Goal: Task Accomplishment & Management: Use online tool/utility

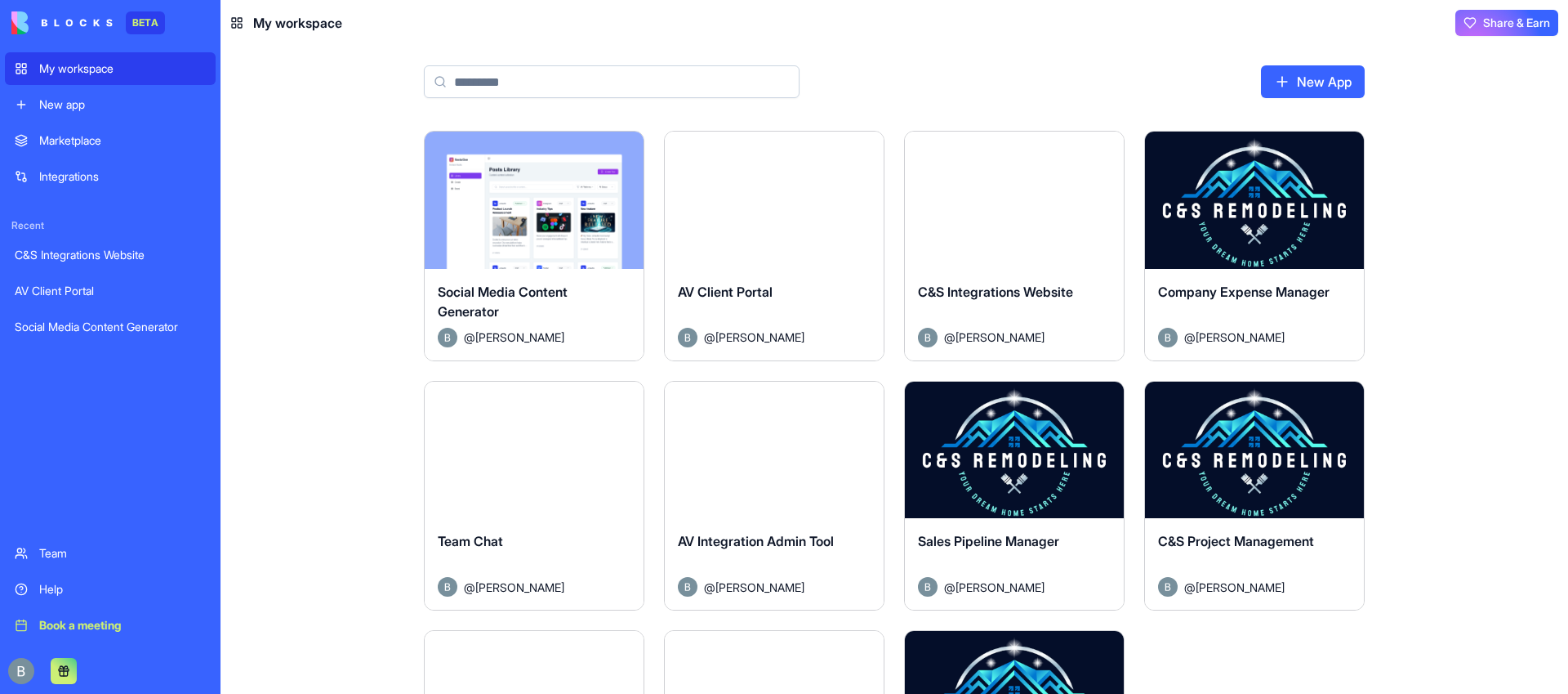
click at [791, 202] on button "Launch" at bounding box center [774, 200] width 123 height 33
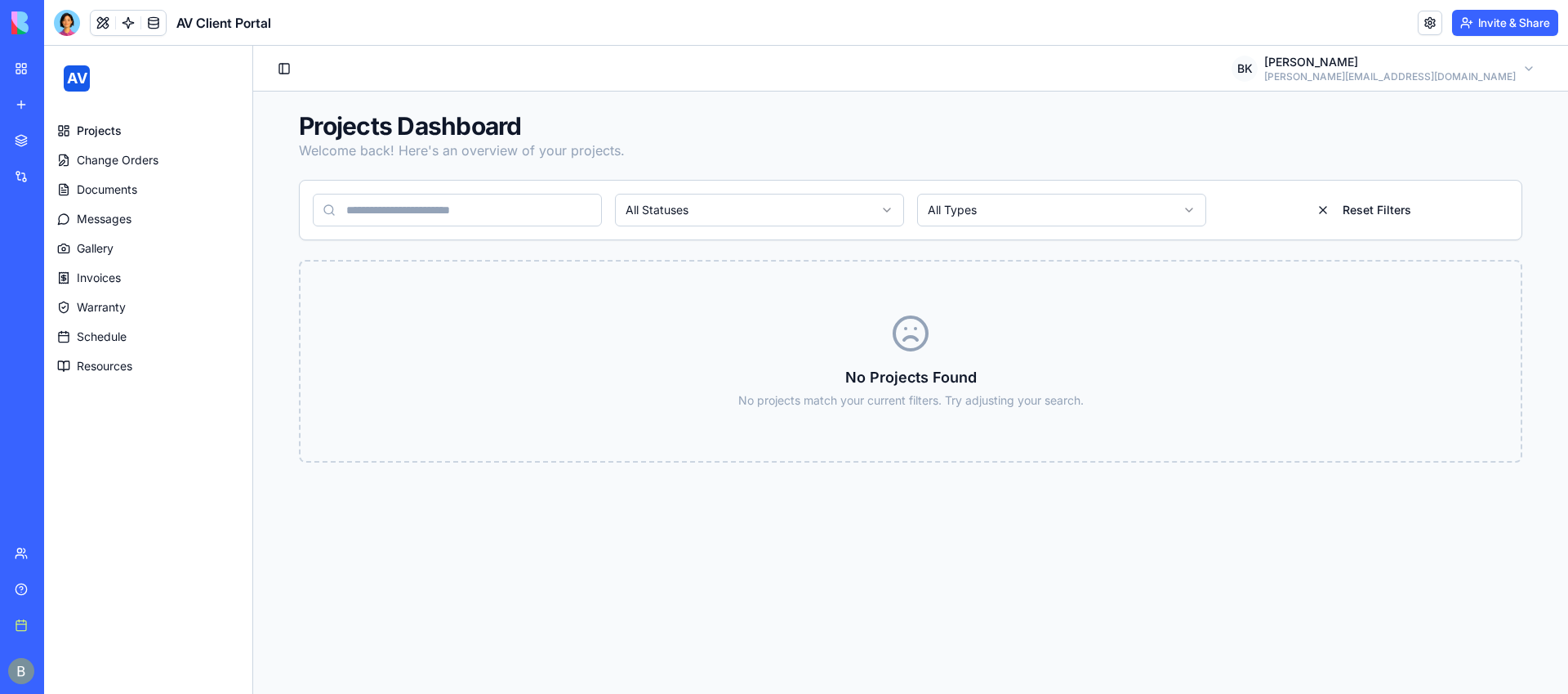
click at [100, 126] on span "Projects" at bounding box center [99, 131] width 44 height 16
click at [133, 162] on span "Change Orders" at bounding box center [118, 160] width 82 height 16
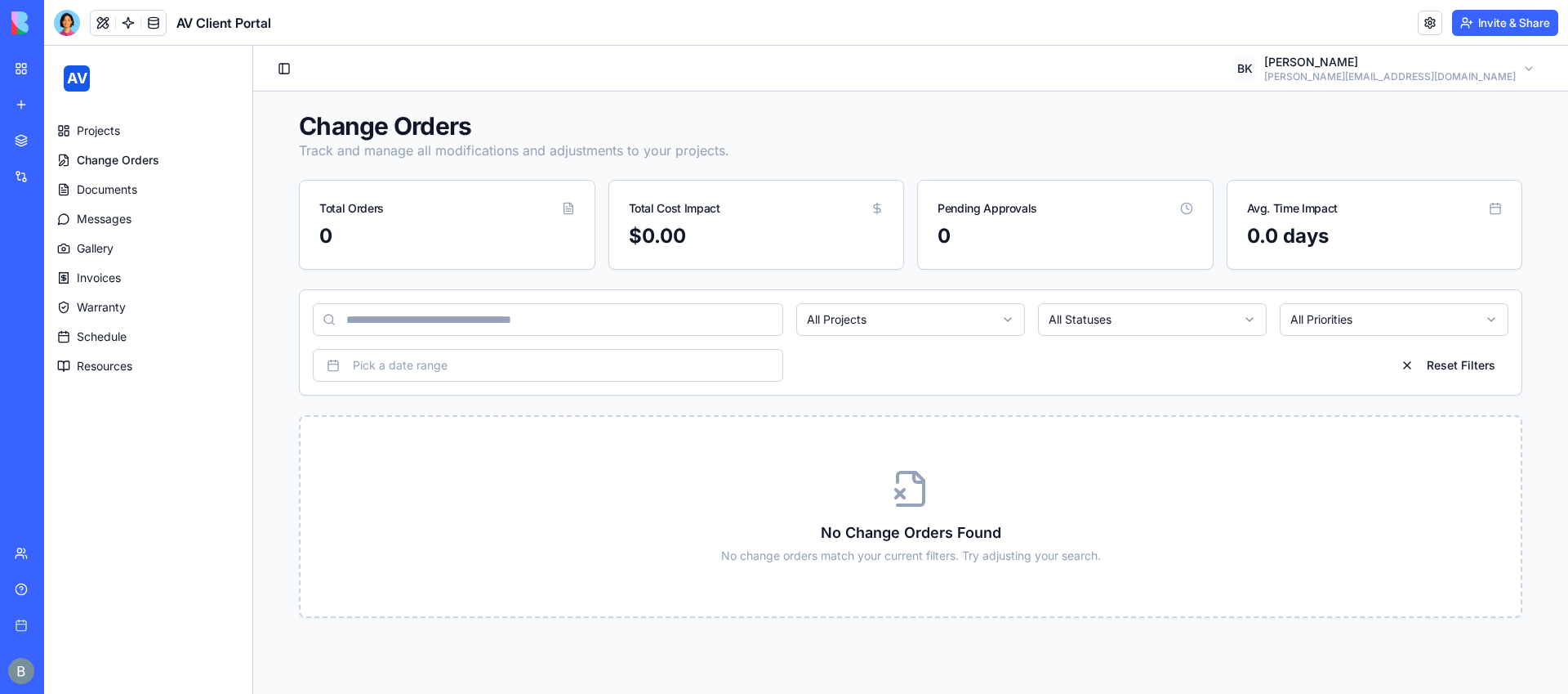
click at [131, 190] on span "Documents" at bounding box center [107, 190] width 61 height 16
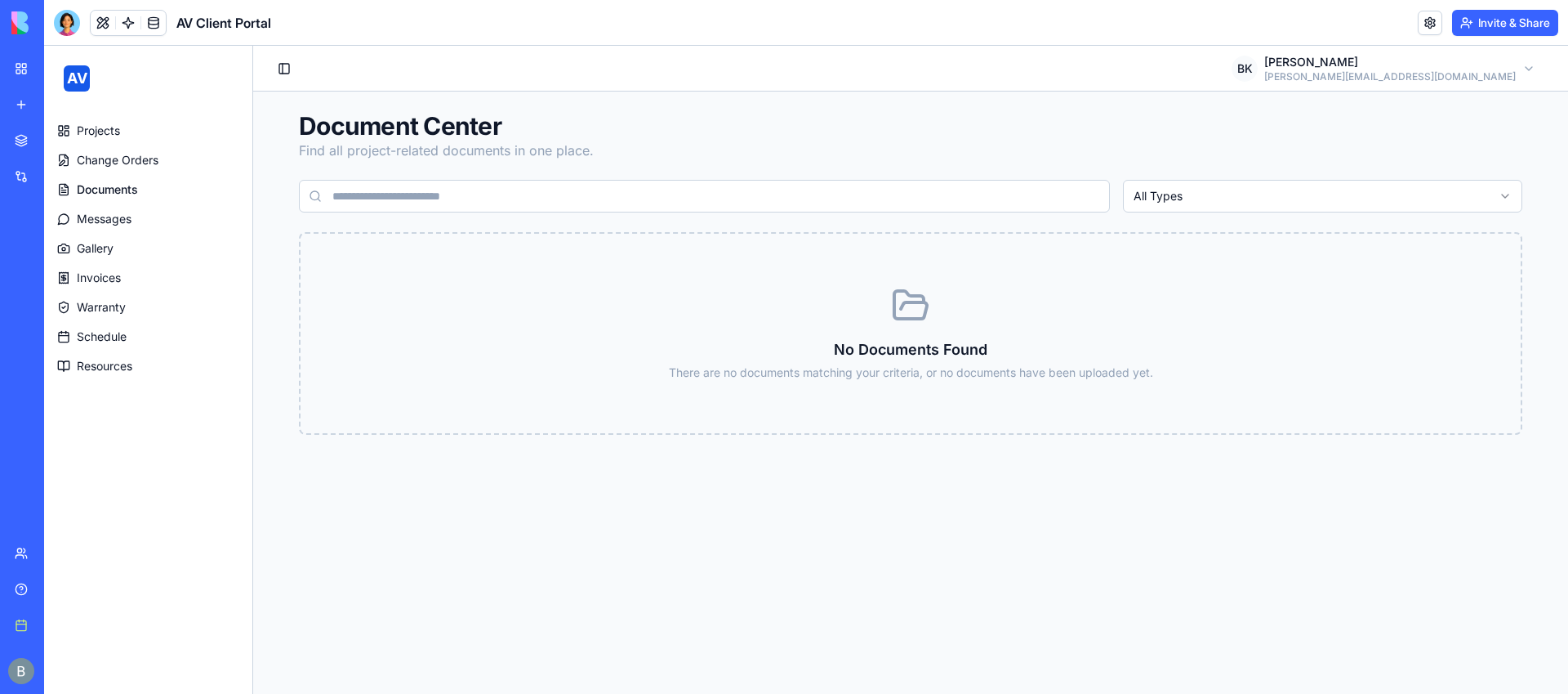
click at [125, 221] on span "Messages" at bounding box center [104, 219] width 54 height 16
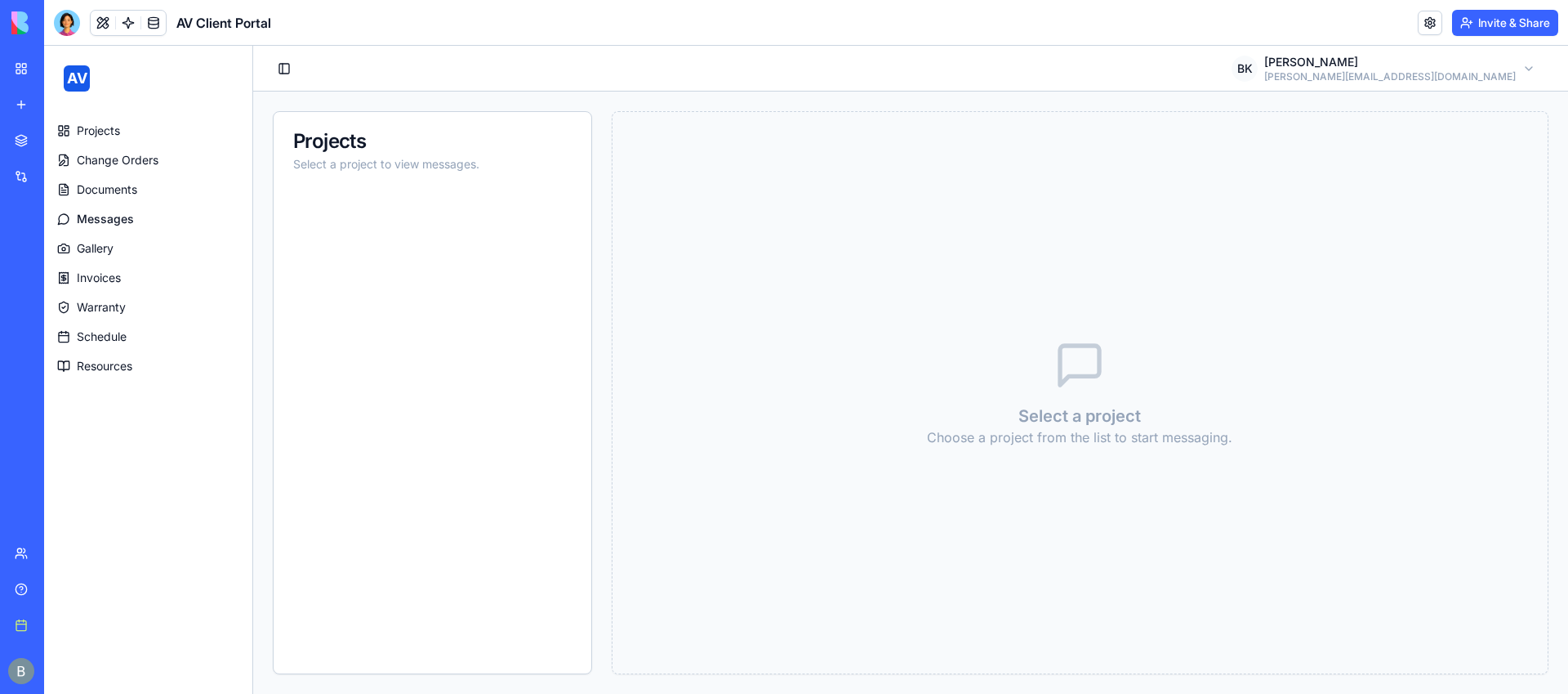
click at [123, 248] on link "Gallery" at bounding box center [148, 248] width 195 height 26
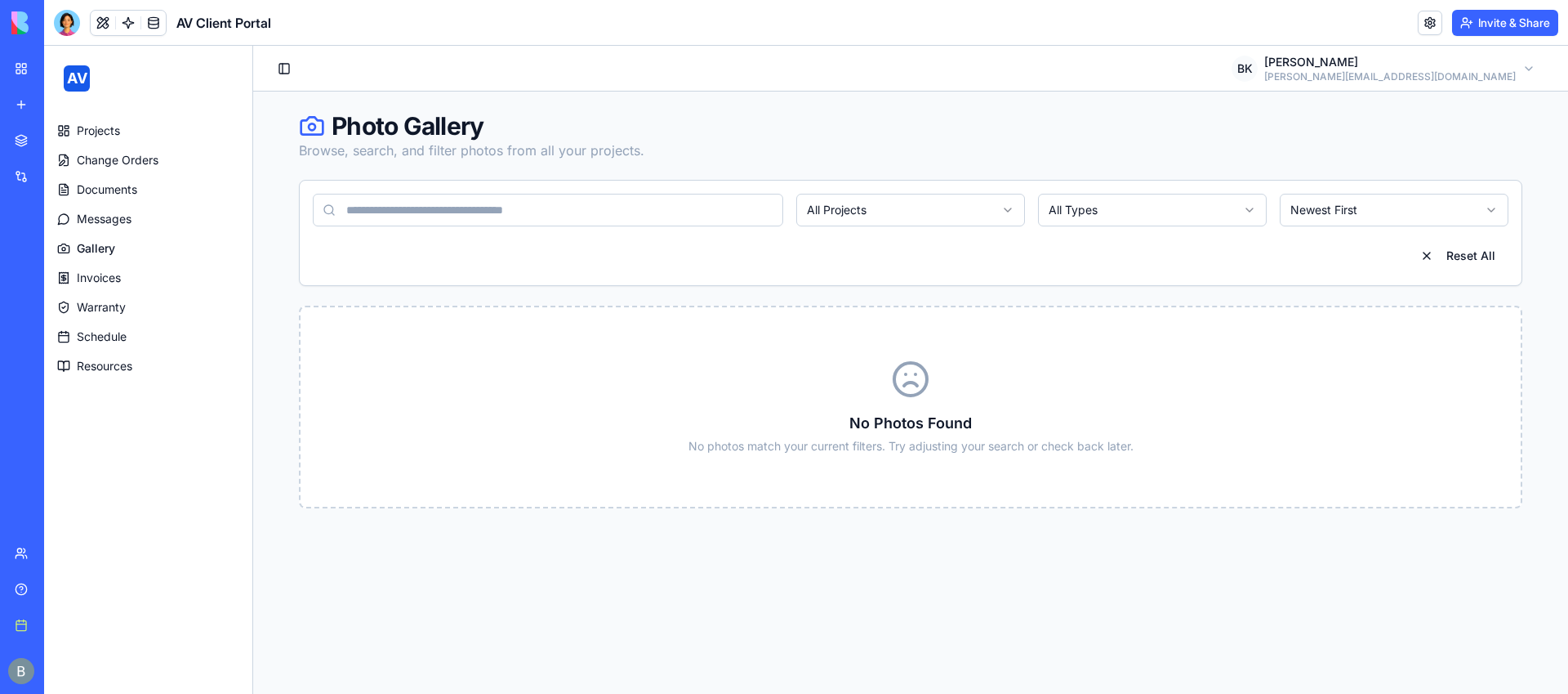
click at [125, 273] on link "Invoices" at bounding box center [148, 278] width 195 height 26
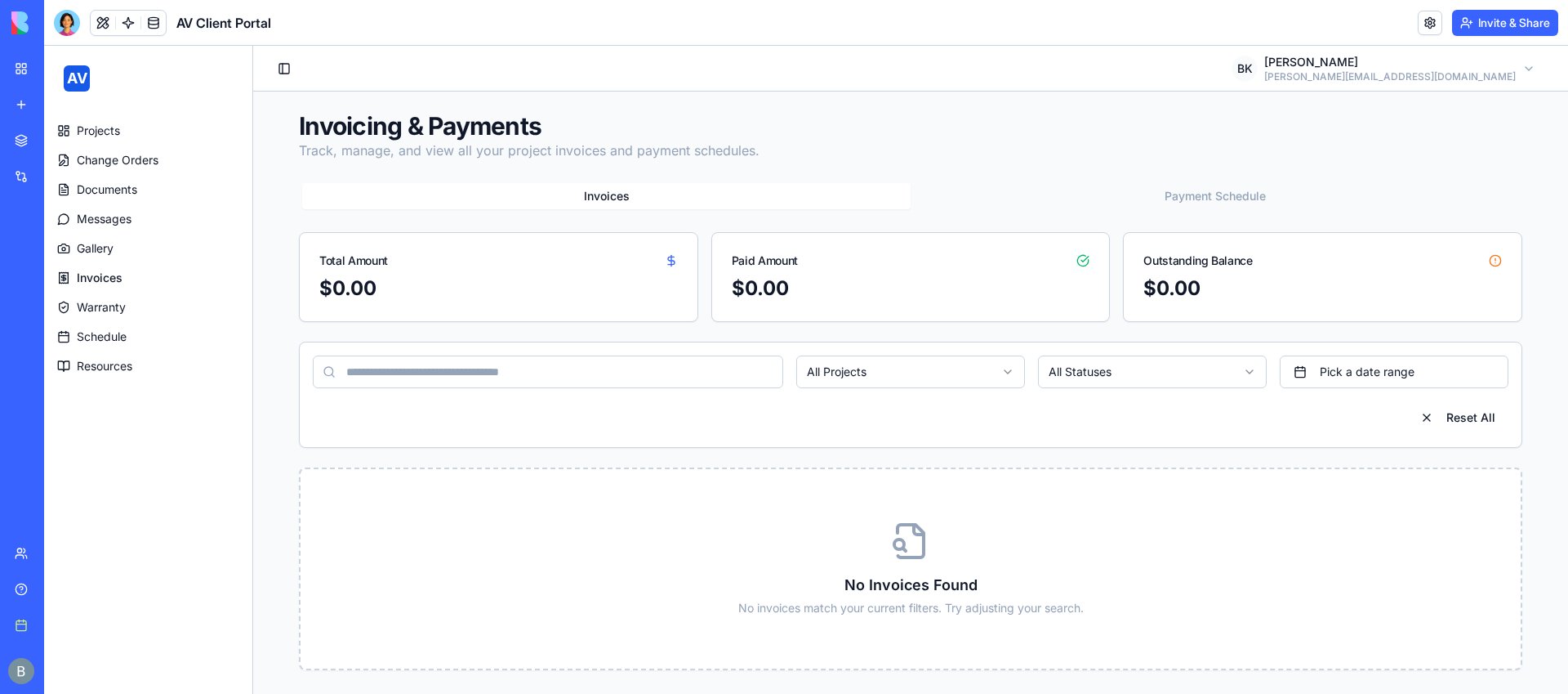
click at [126, 304] on span "Warranty" at bounding box center [102, 307] width 49 height 16
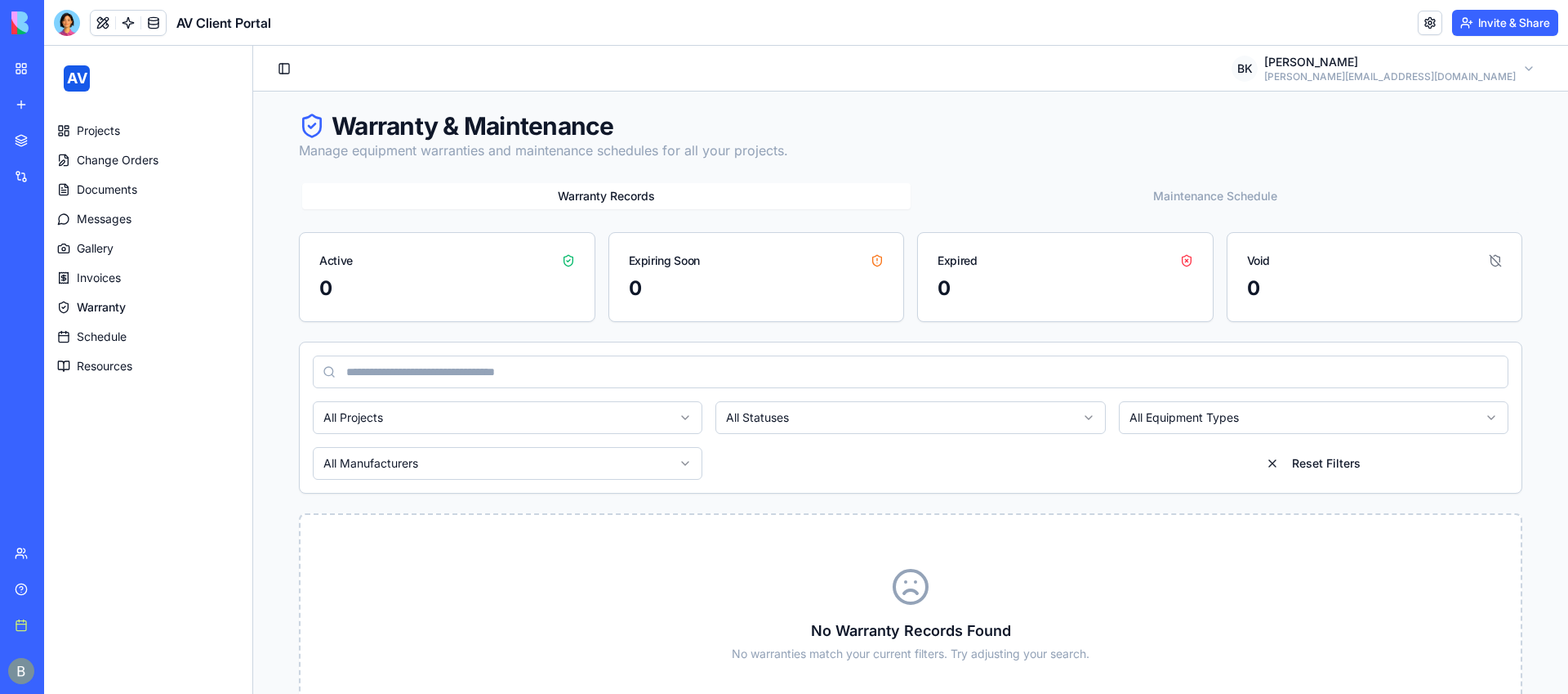
click at [122, 332] on span "Schedule" at bounding box center [102, 337] width 50 height 16
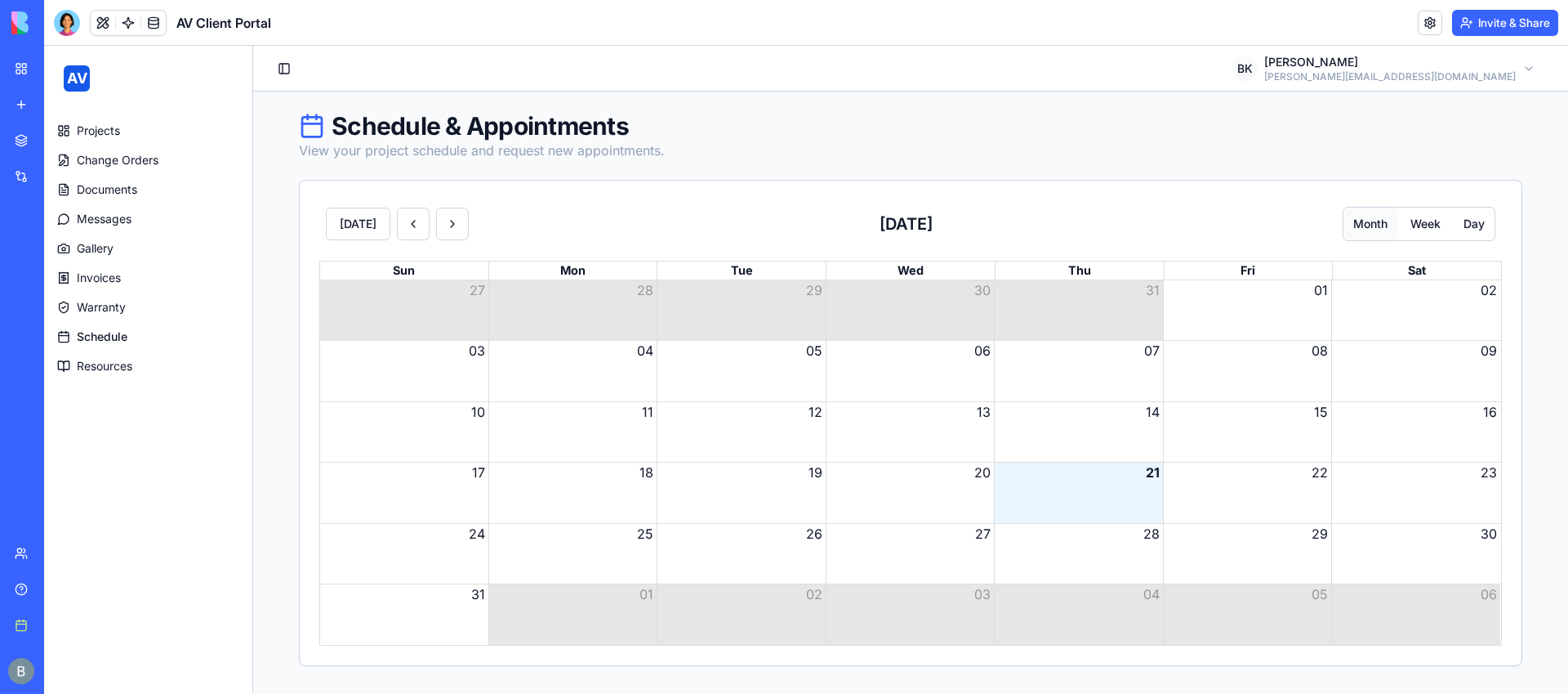
click at [121, 362] on span "Resources" at bounding box center [104, 366] width 55 height 16
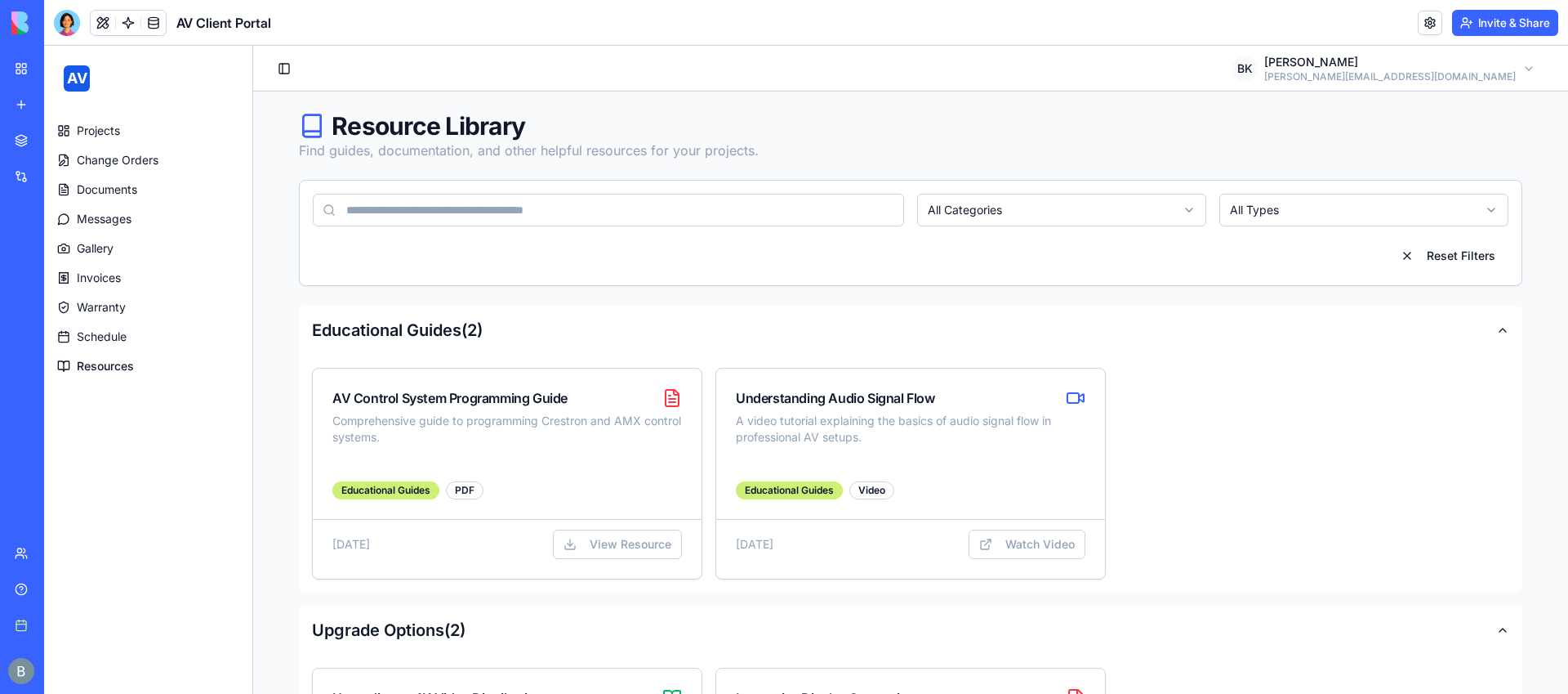
click at [117, 124] on span "Projects" at bounding box center [99, 131] width 44 height 16
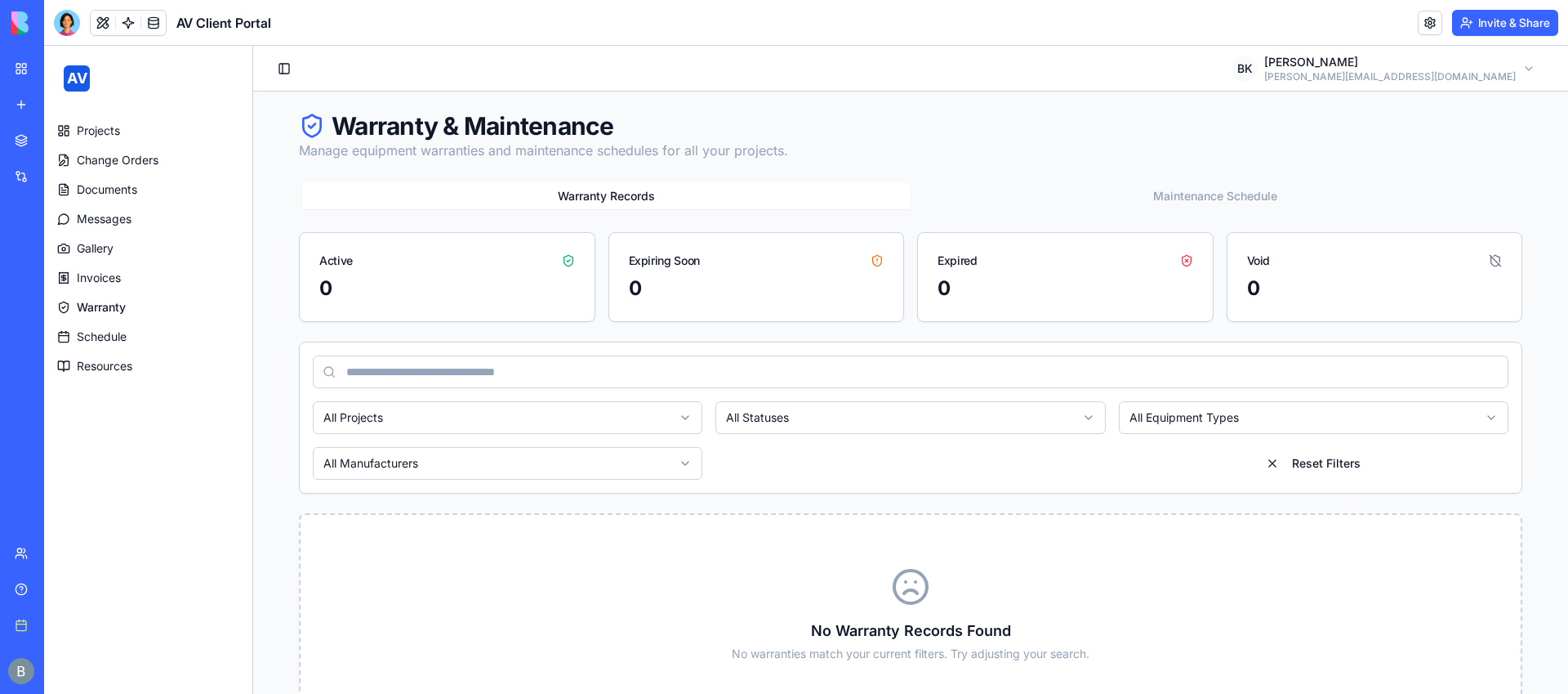
click at [47, 63] on div "My workspace" at bounding box center [49, 69] width 21 height 16
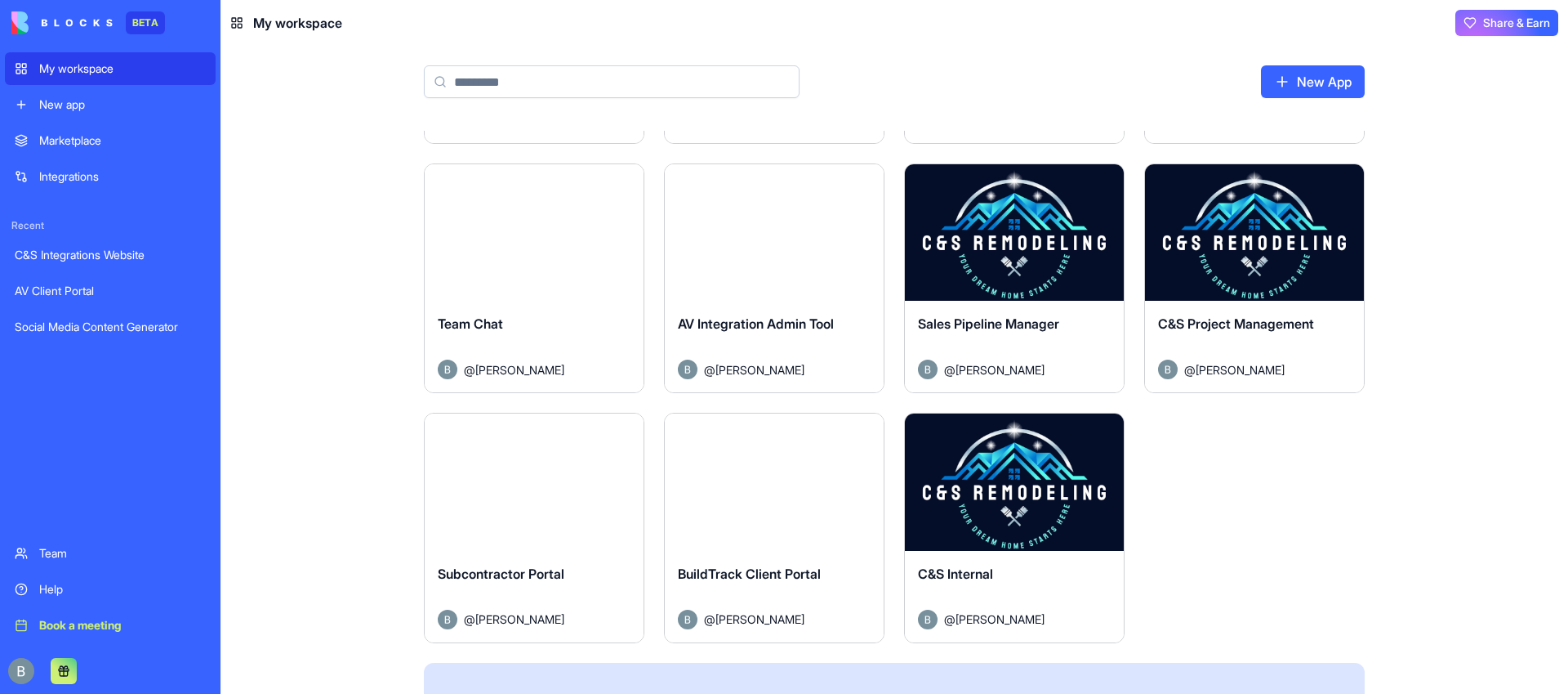
scroll to position [229, 0]
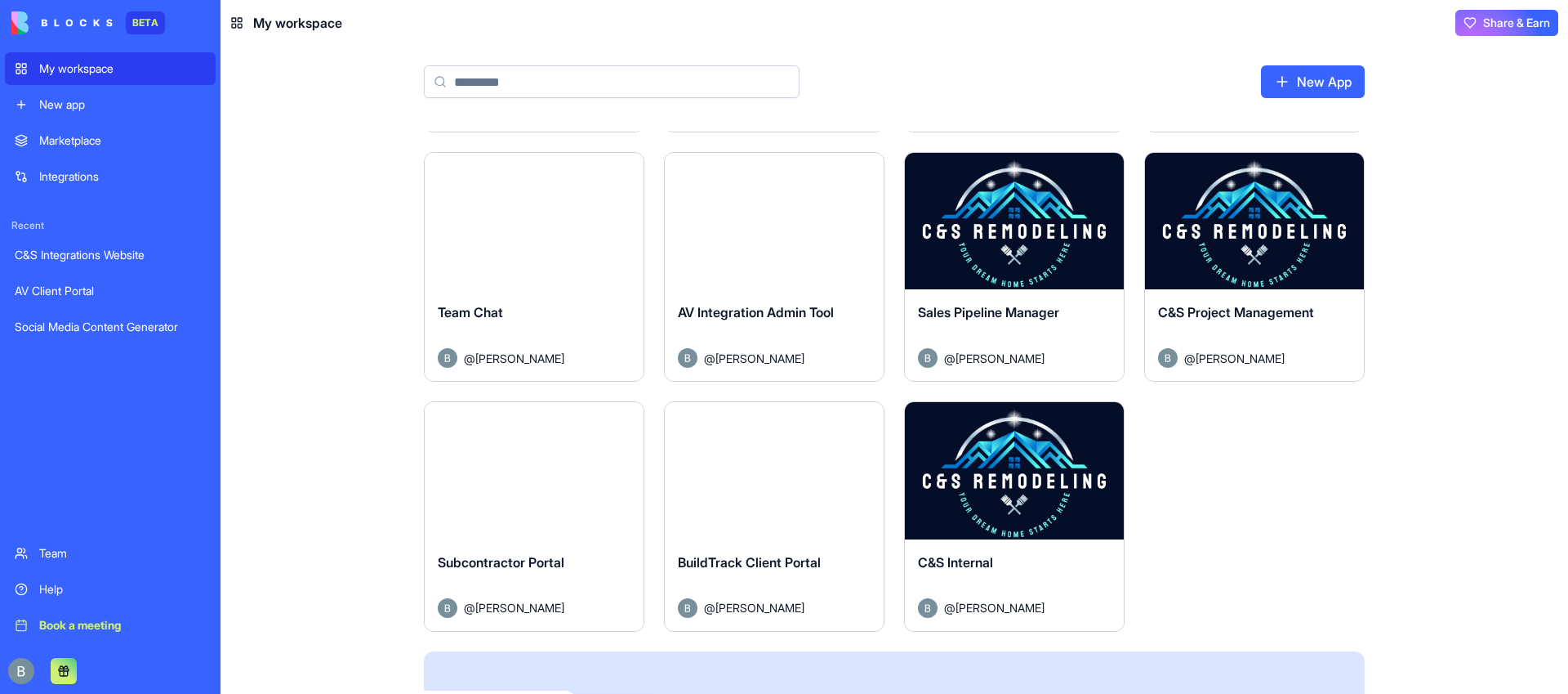
click at [1257, 220] on button "Launch" at bounding box center [1254, 221] width 123 height 33
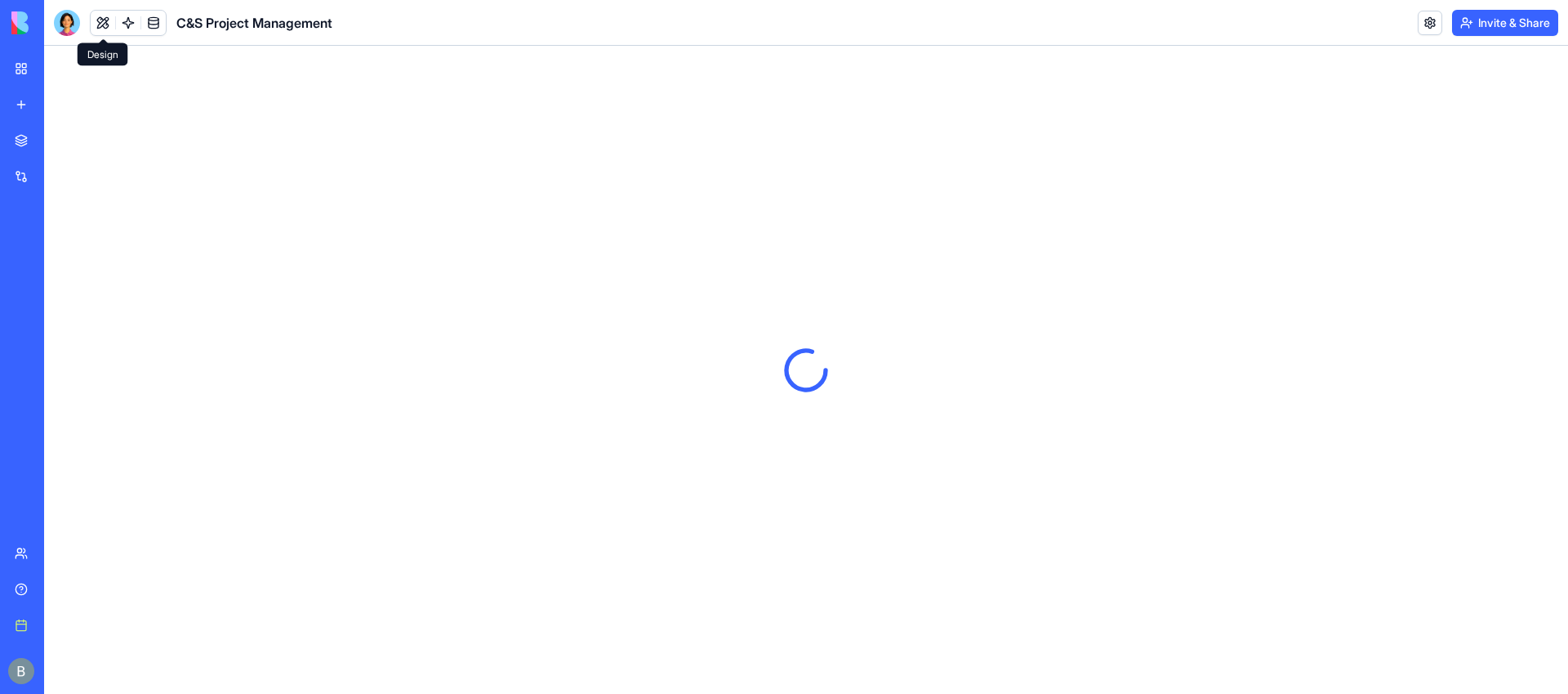
click at [102, 23] on button at bounding box center [103, 23] width 25 height 25
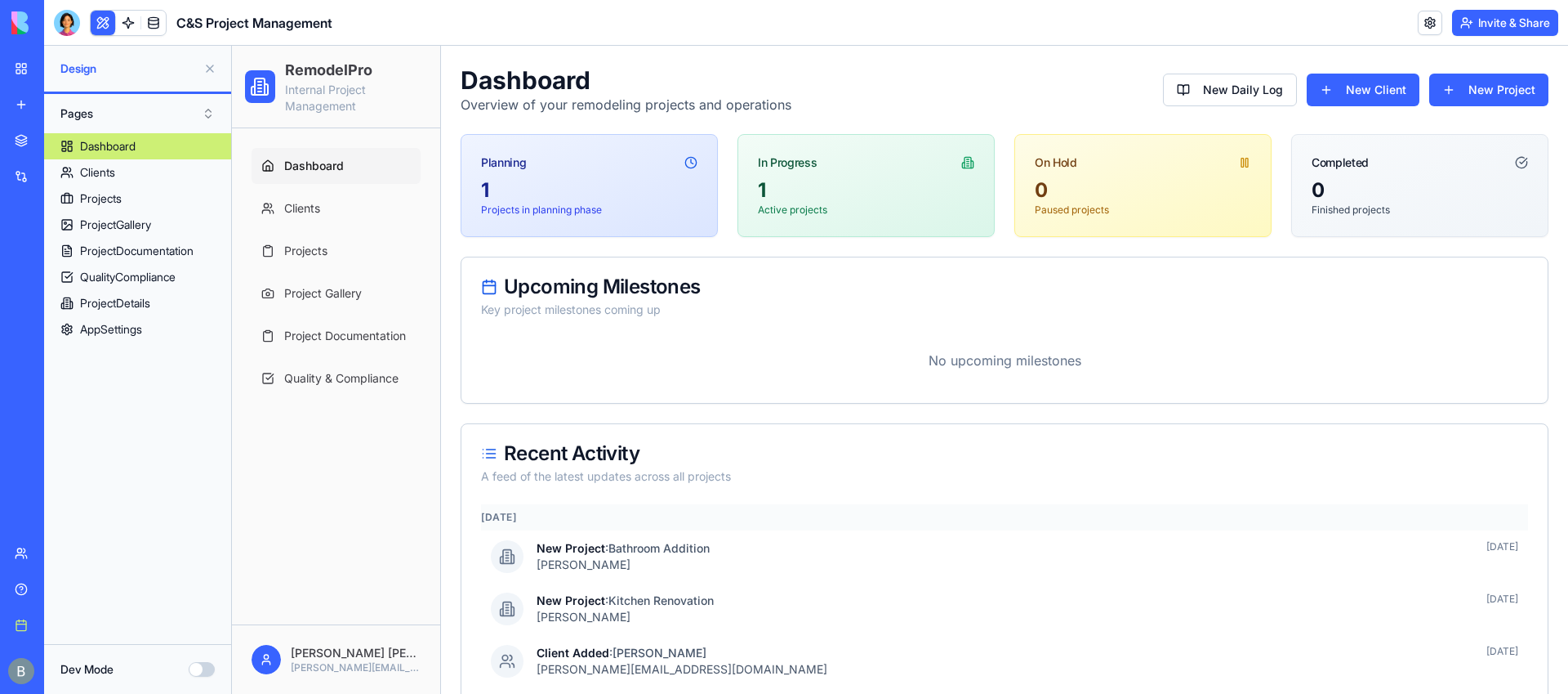
click at [102, 23] on button at bounding box center [103, 23] width 25 height 25
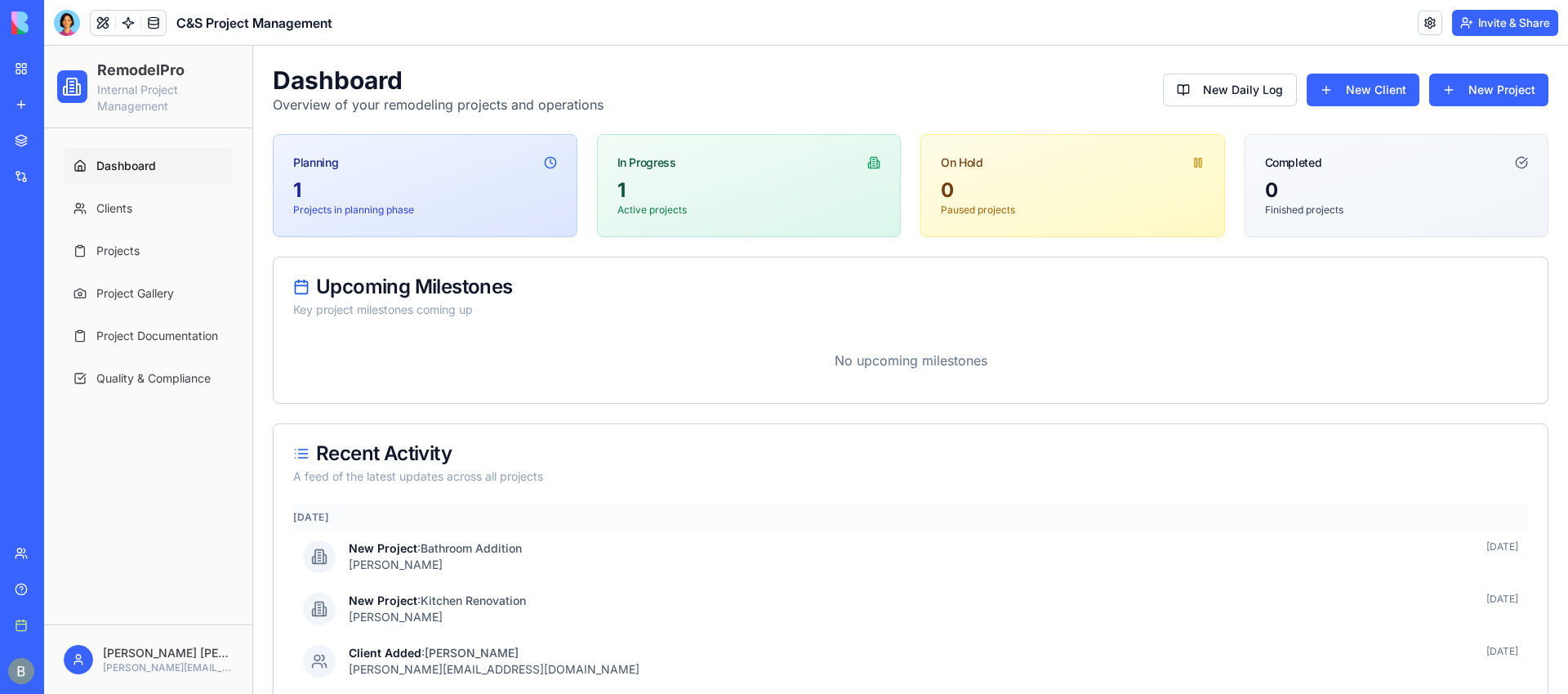
click at [126, 158] on span "Dashboard" at bounding box center [126, 166] width 60 height 16
click at [141, 210] on link "Clients" at bounding box center [148, 209] width 169 height 36
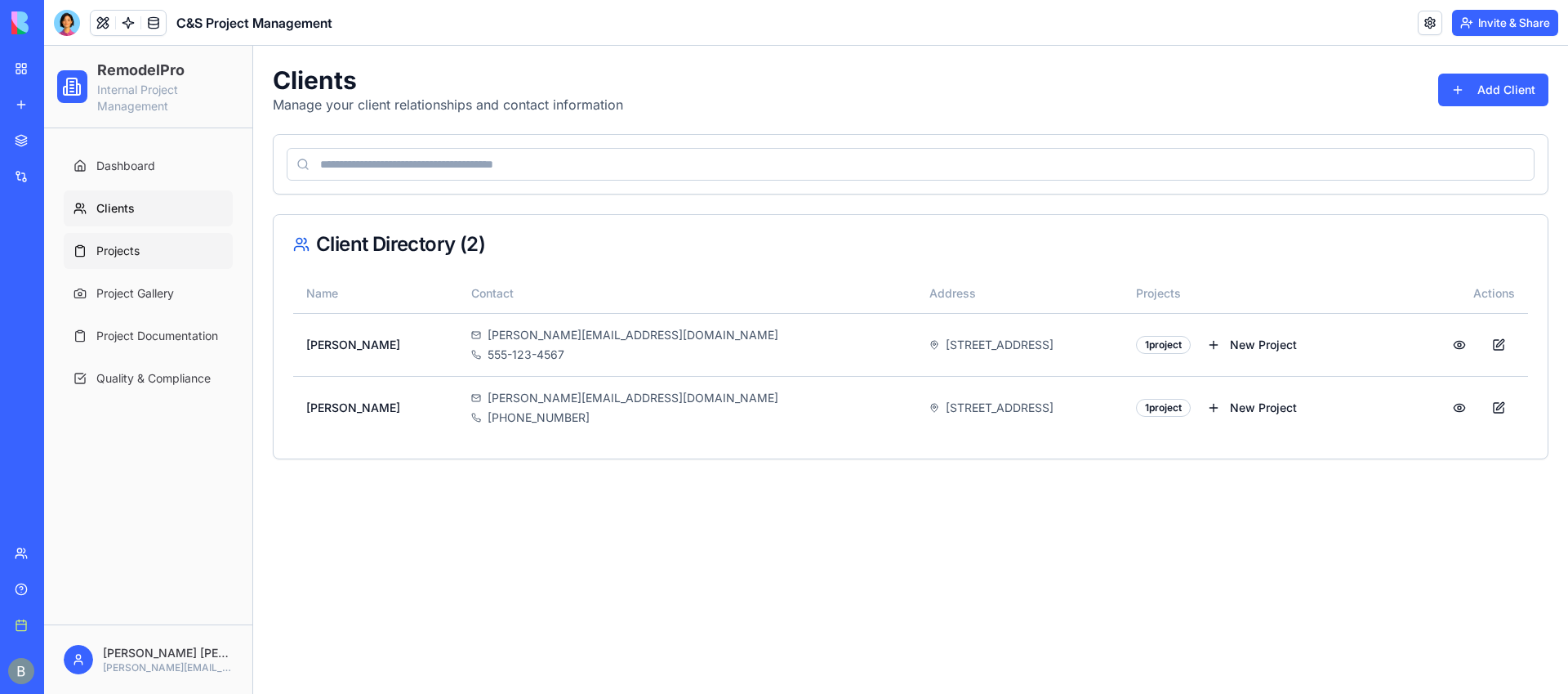
click at [146, 253] on link "Projects" at bounding box center [148, 251] width 169 height 36
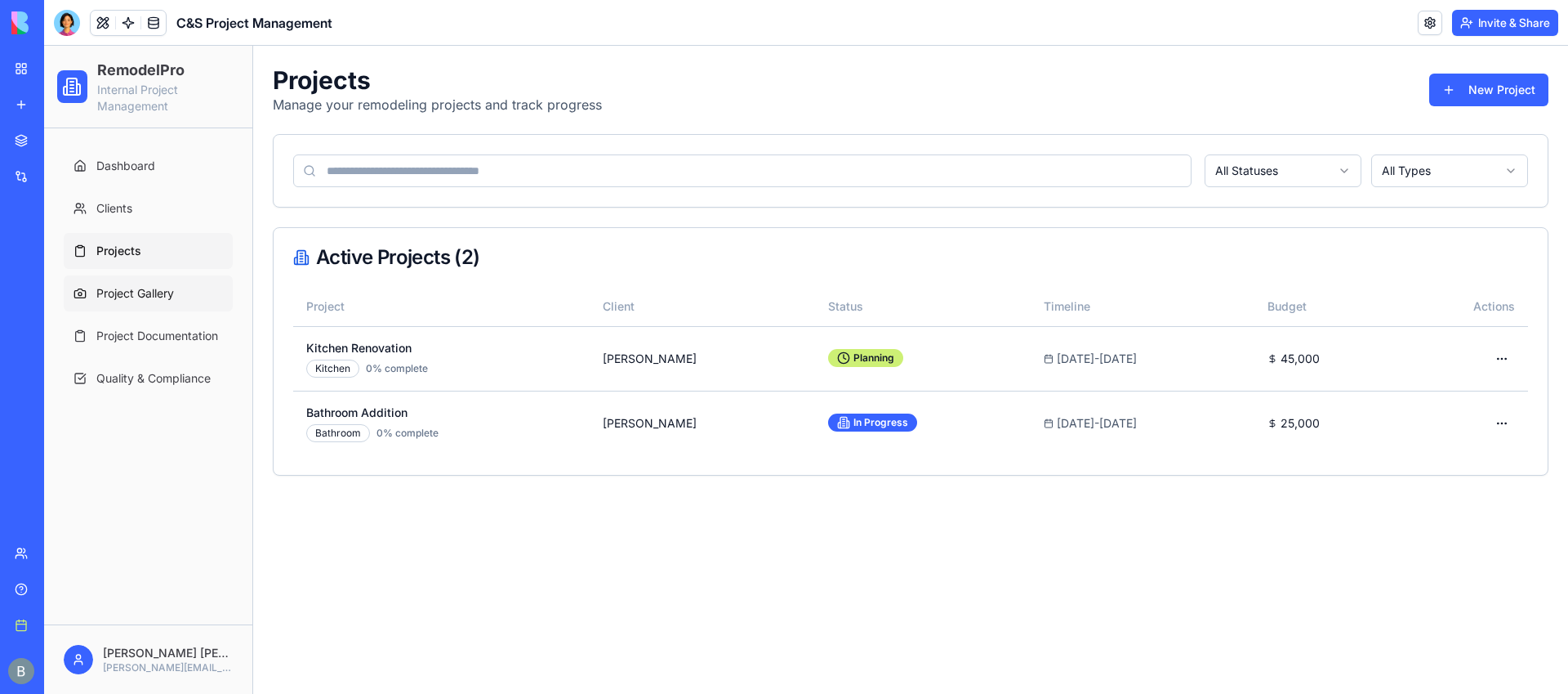
click at [144, 285] on span "Project Gallery" at bounding box center [134, 293] width 77 height 16
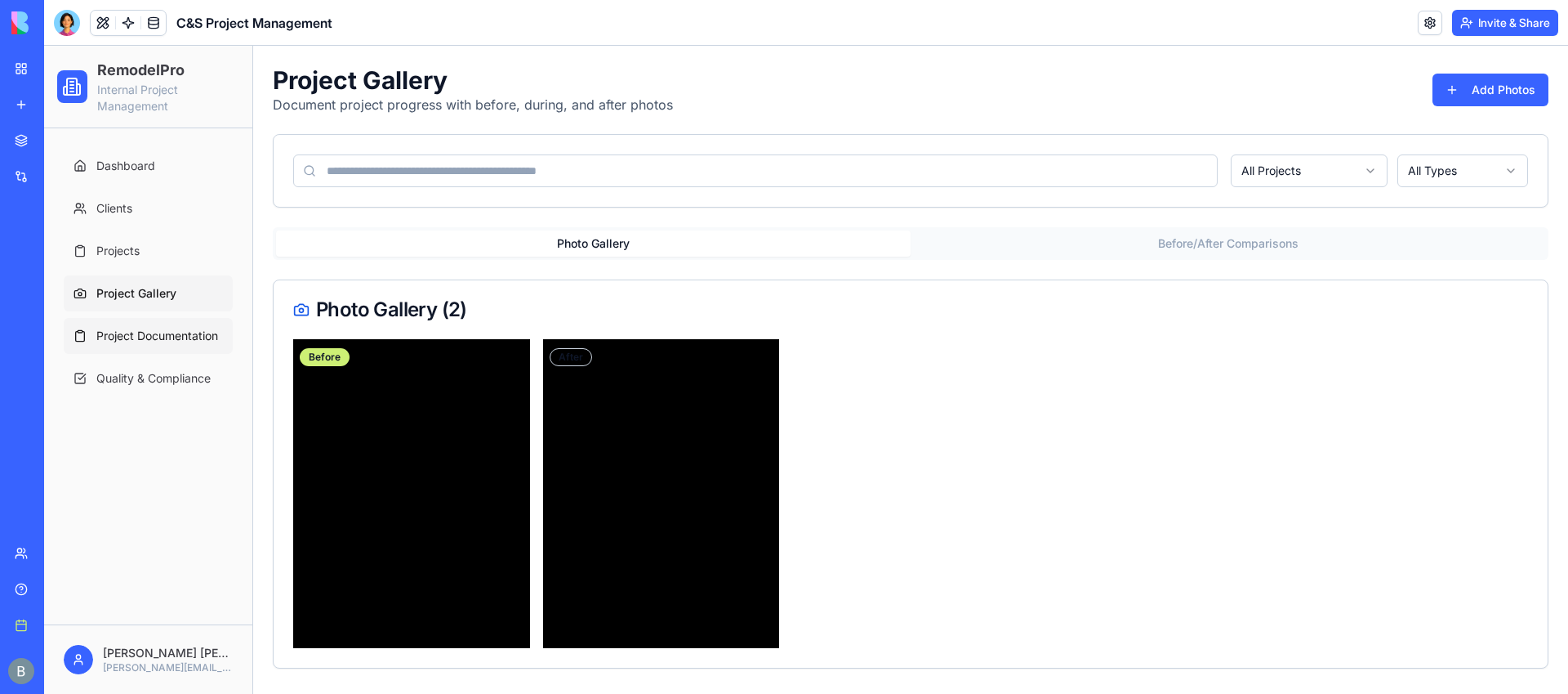
click at [159, 343] on span "Project Documentation" at bounding box center [157, 336] width 122 height 16
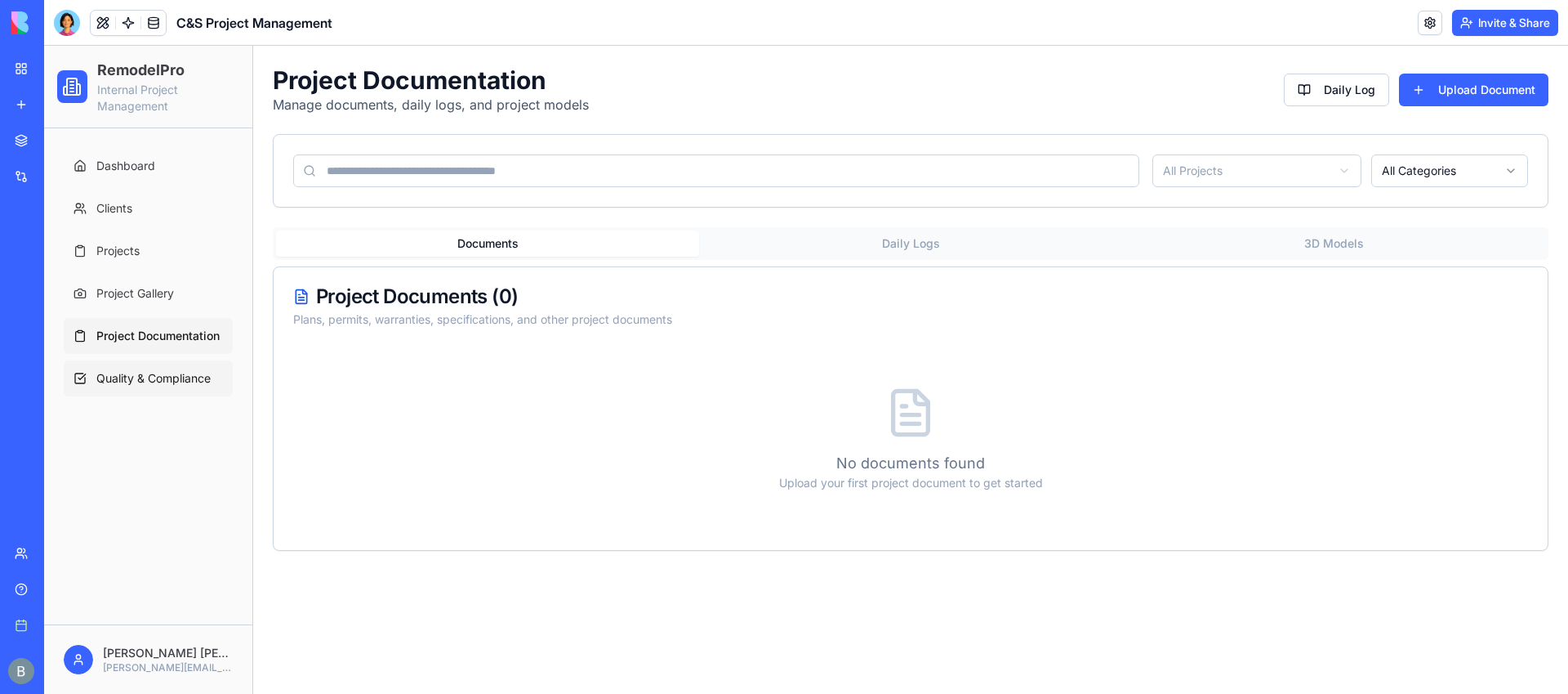
click at [160, 382] on span "Quality & Compliance" at bounding box center [153, 379] width 114 height 16
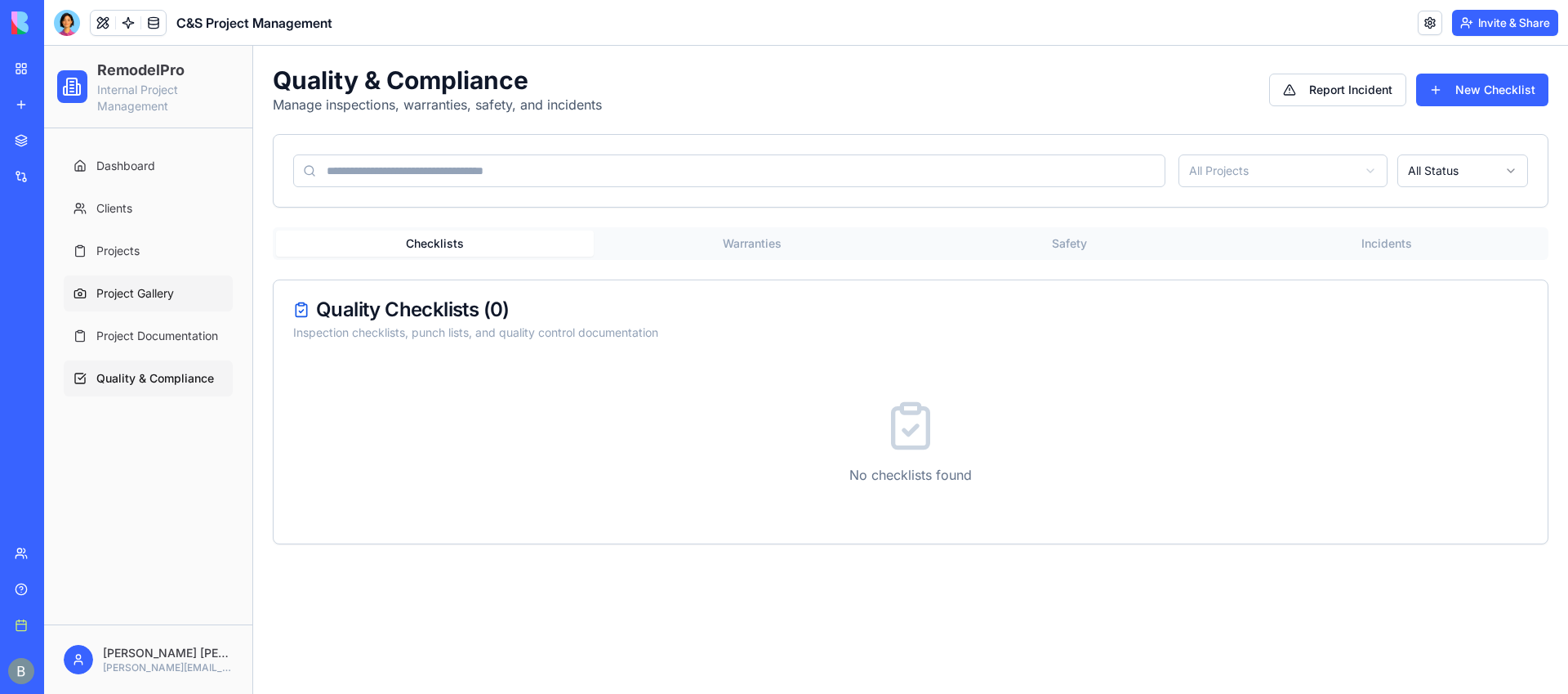
click at [156, 295] on span "Project Gallery" at bounding box center [134, 293] width 77 height 16
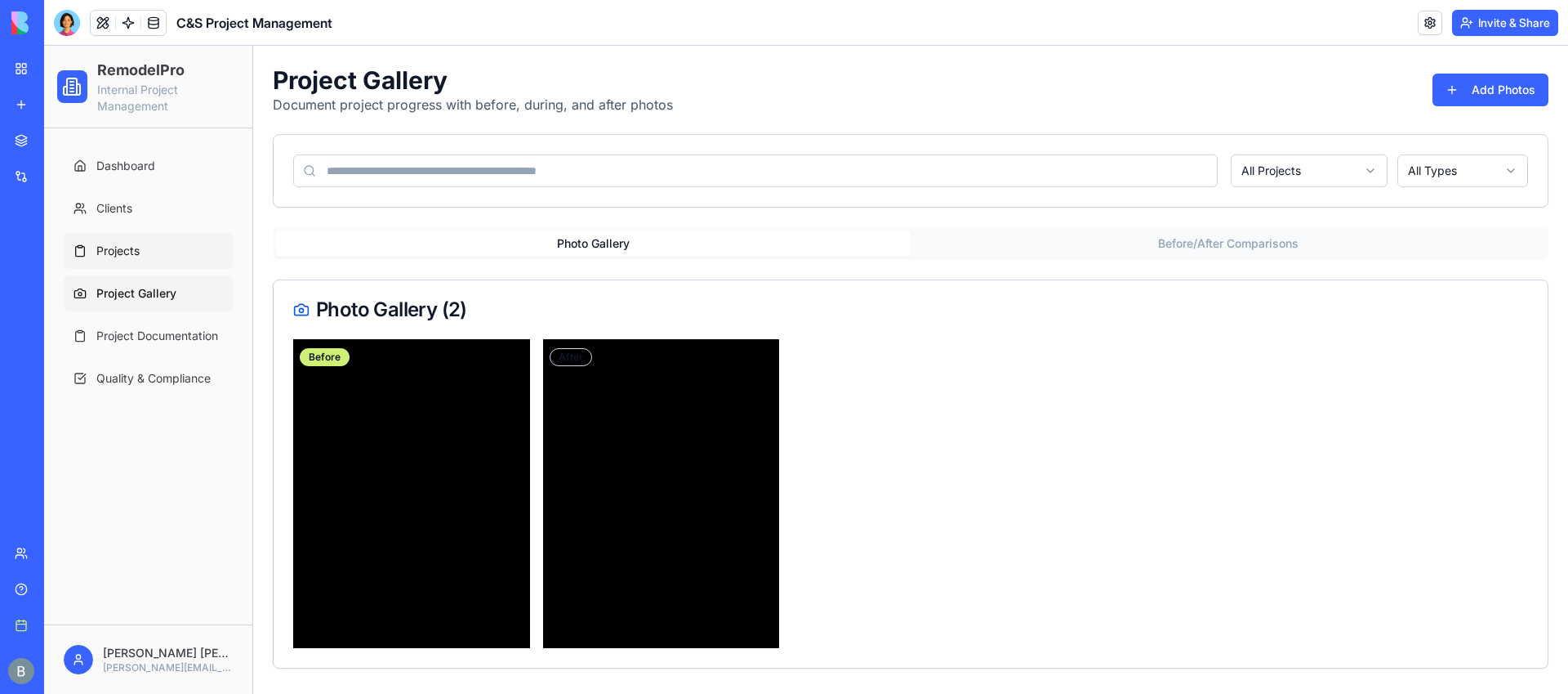
click at [153, 253] on link "Projects" at bounding box center [148, 251] width 169 height 36
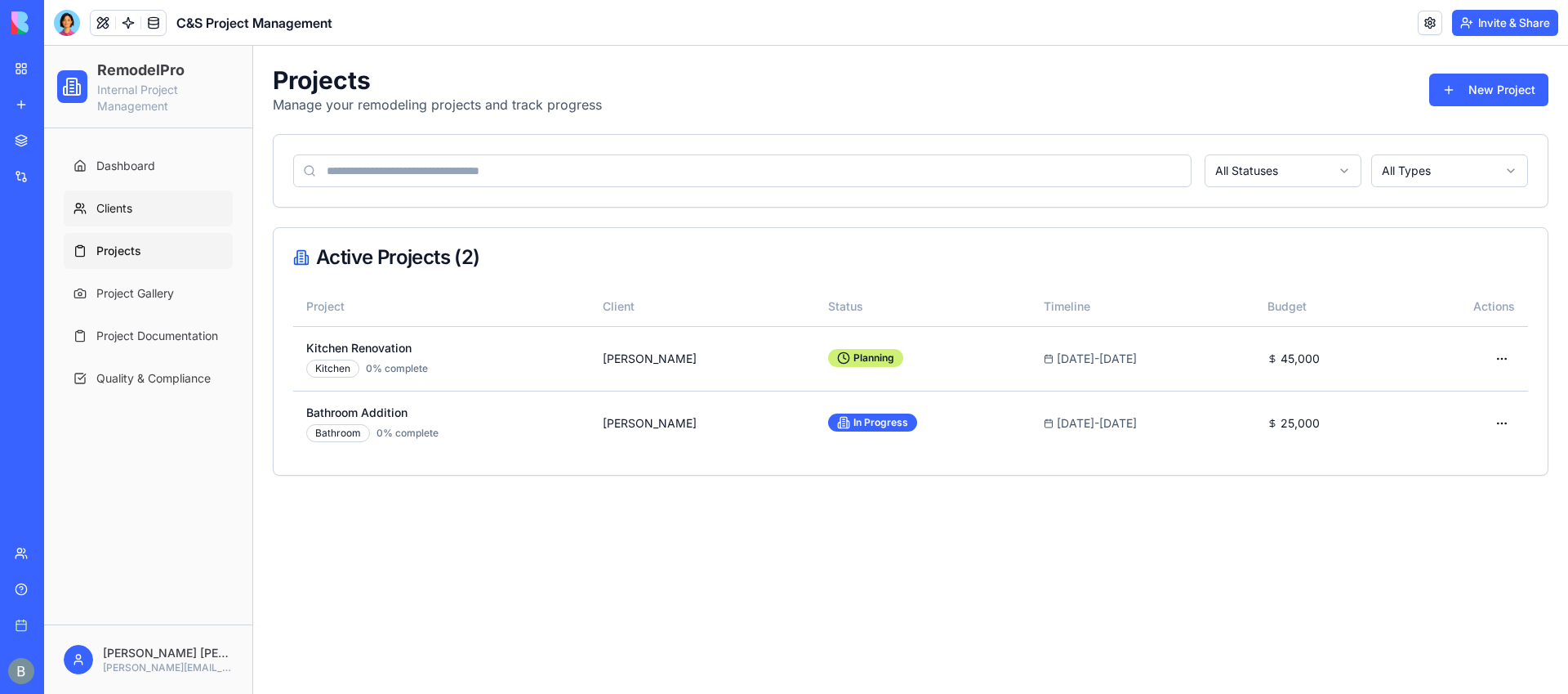
click at [153, 211] on link "Clients" at bounding box center [148, 209] width 169 height 36
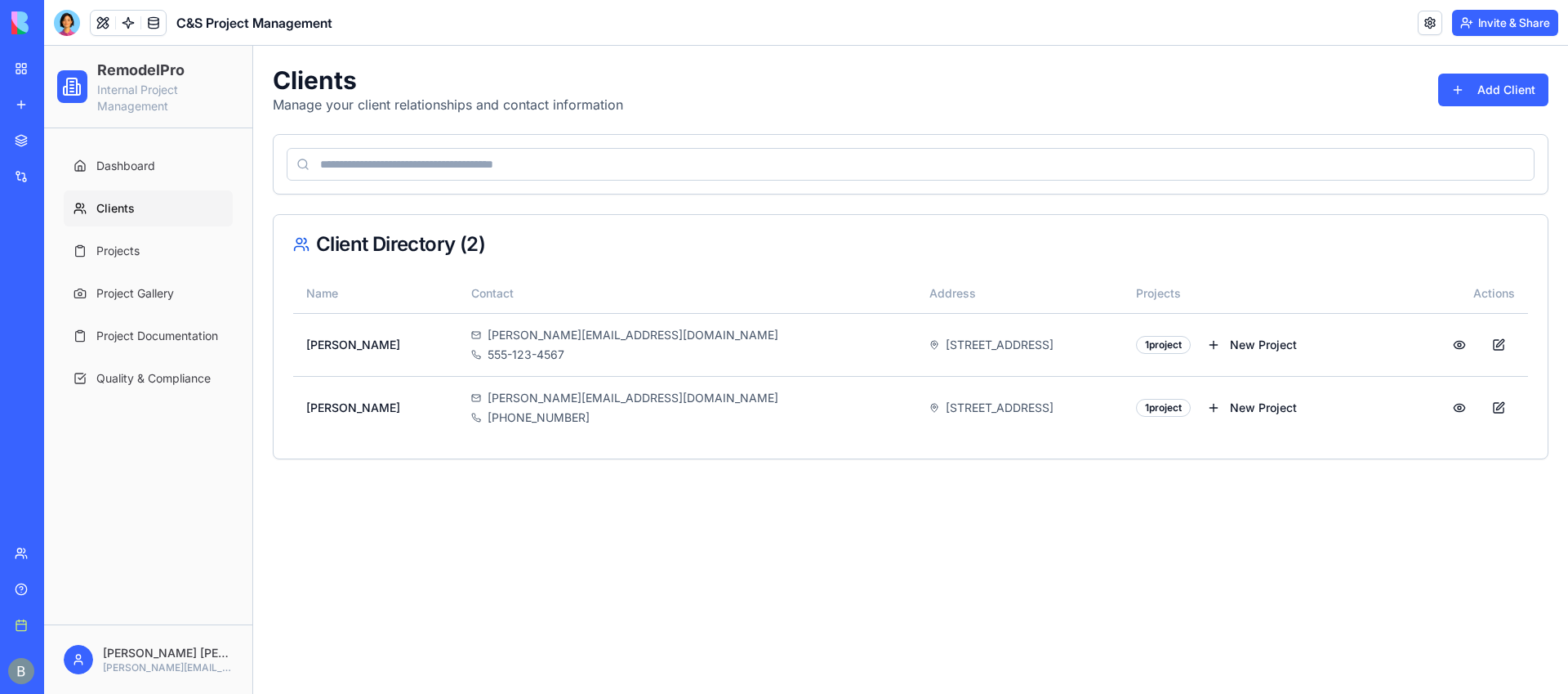
click at [144, 312] on ul "Dashboard Clients Projects Project Gallery Project Documentation Quality & Comp…" at bounding box center [148, 273] width 169 height 249
click at [143, 293] on span "Project Gallery" at bounding box center [134, 293] width 77 height 16
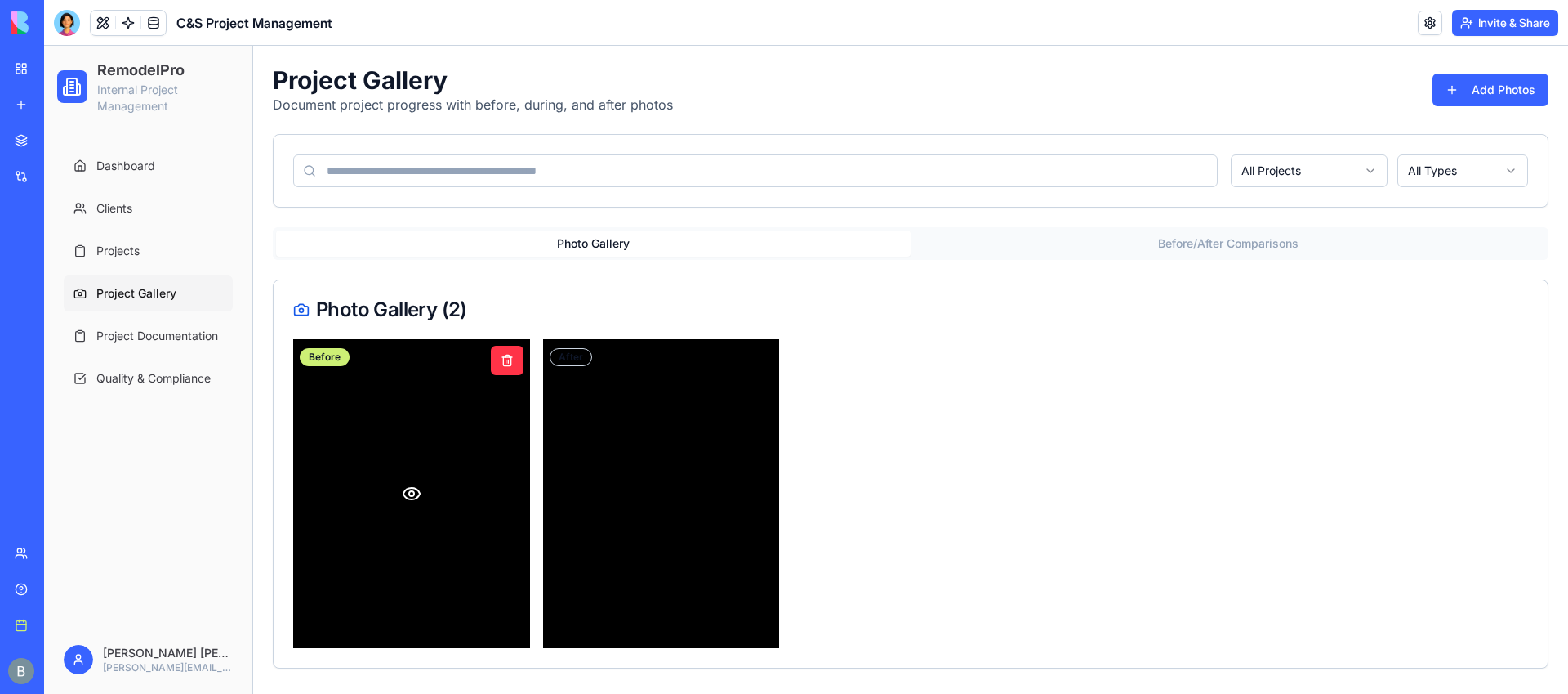
click at [423, 491] on div at bounding box center [411, 493] width 237 height 309
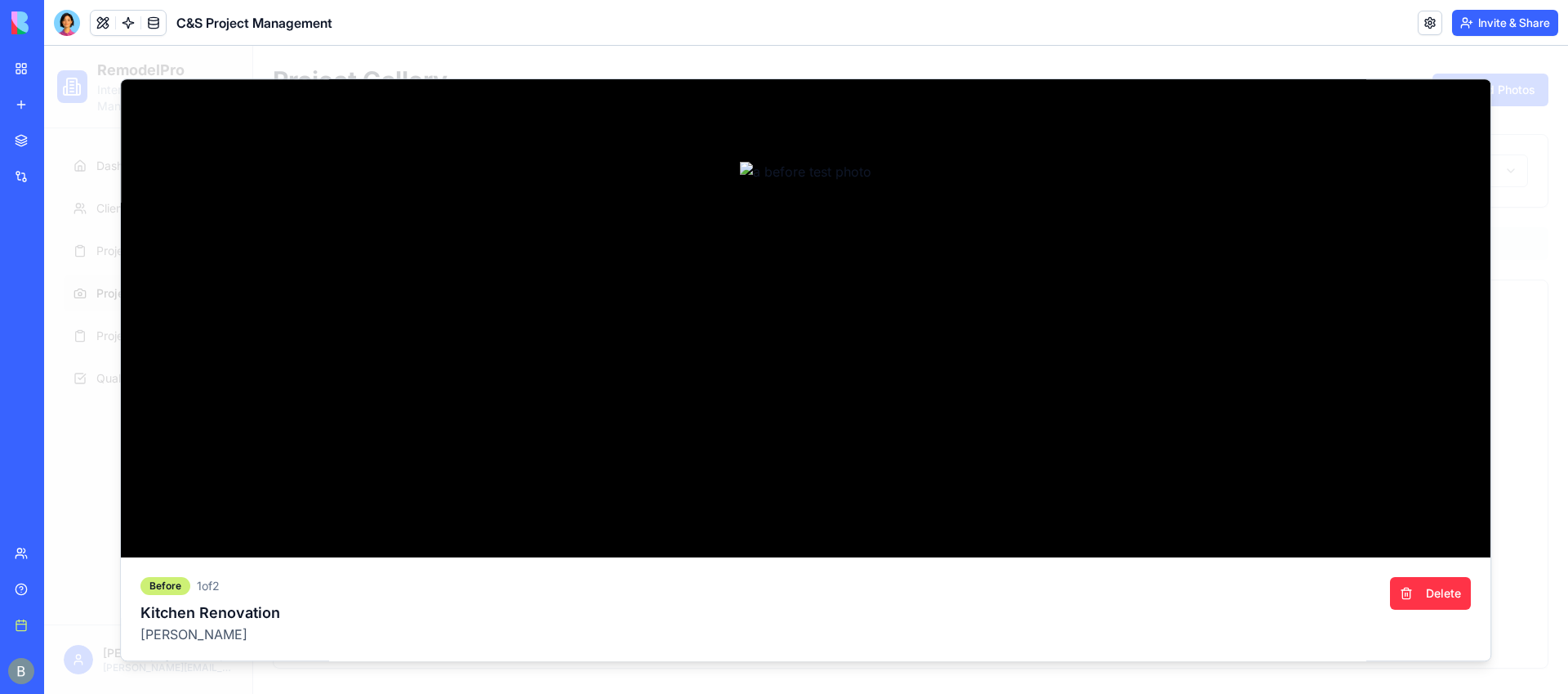
scroll to position [354, 0]
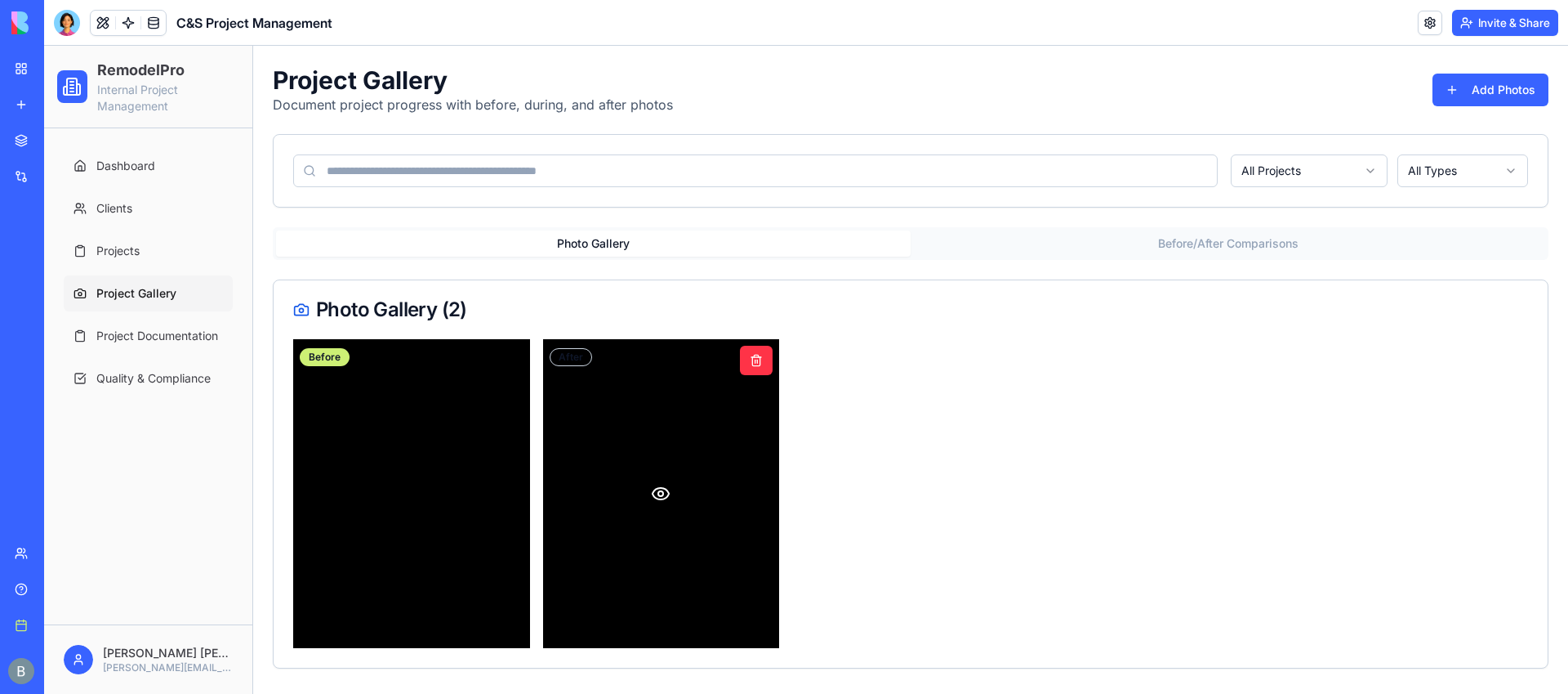
click at [618, 502] on div at bounding box center [661, 493] width 237 height 309
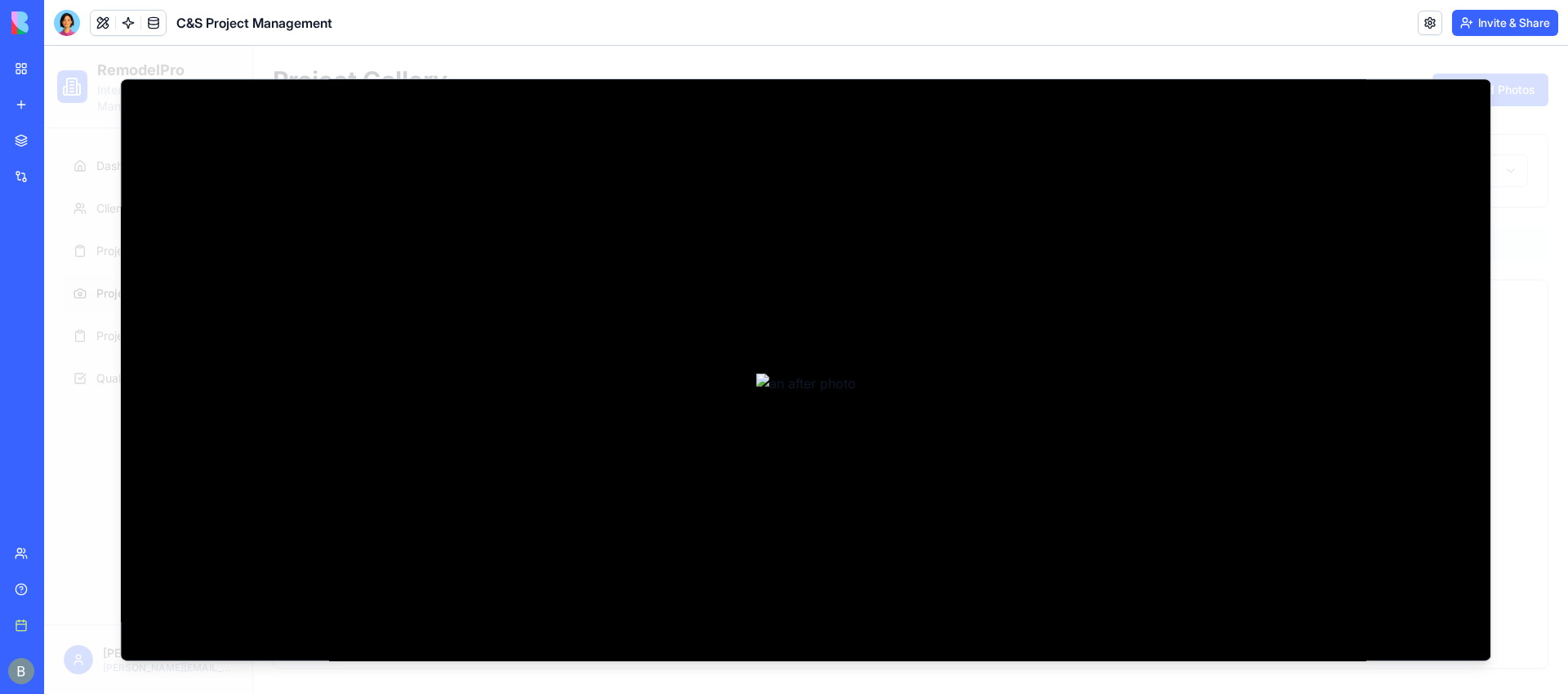
scroll to position [104, 0]
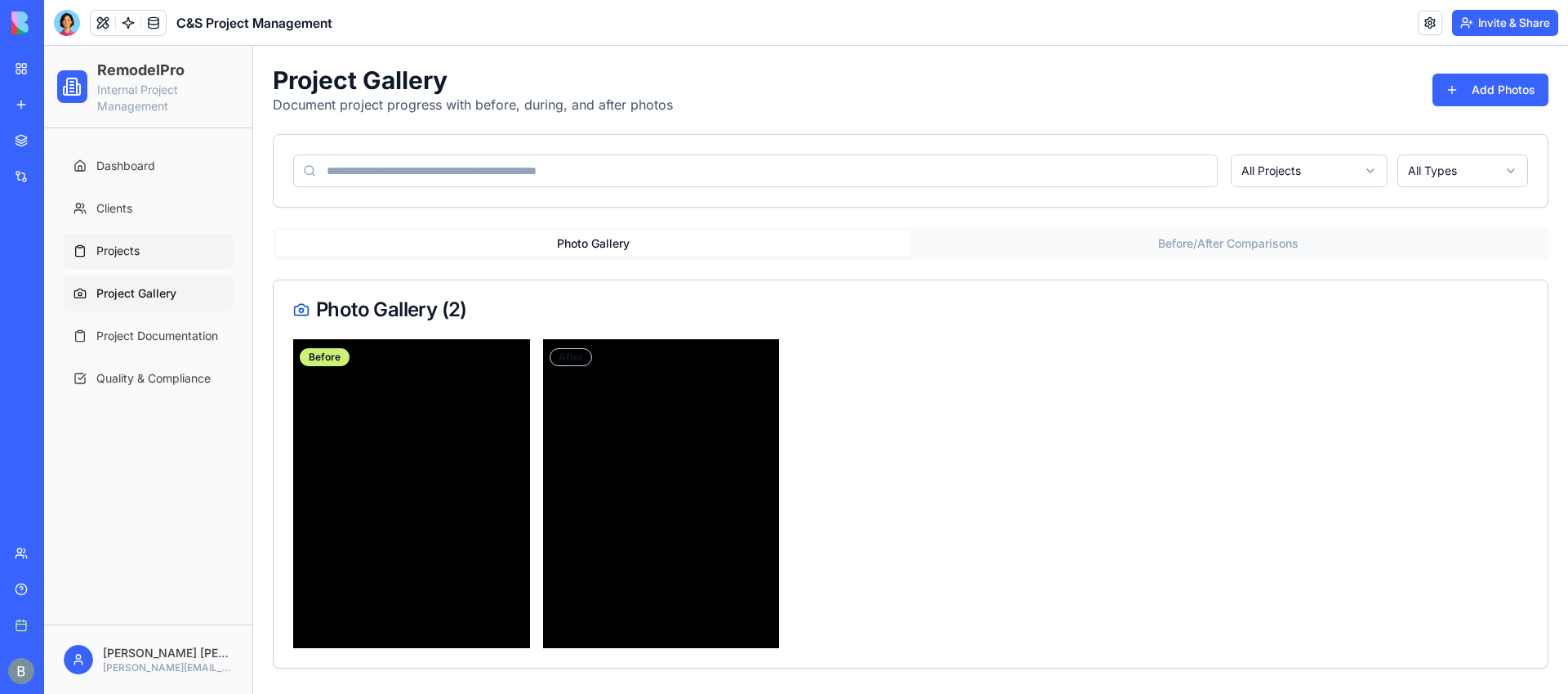
click at [103, 241] on link "Projects" at bounding box center [148, 251] width 169 height 36
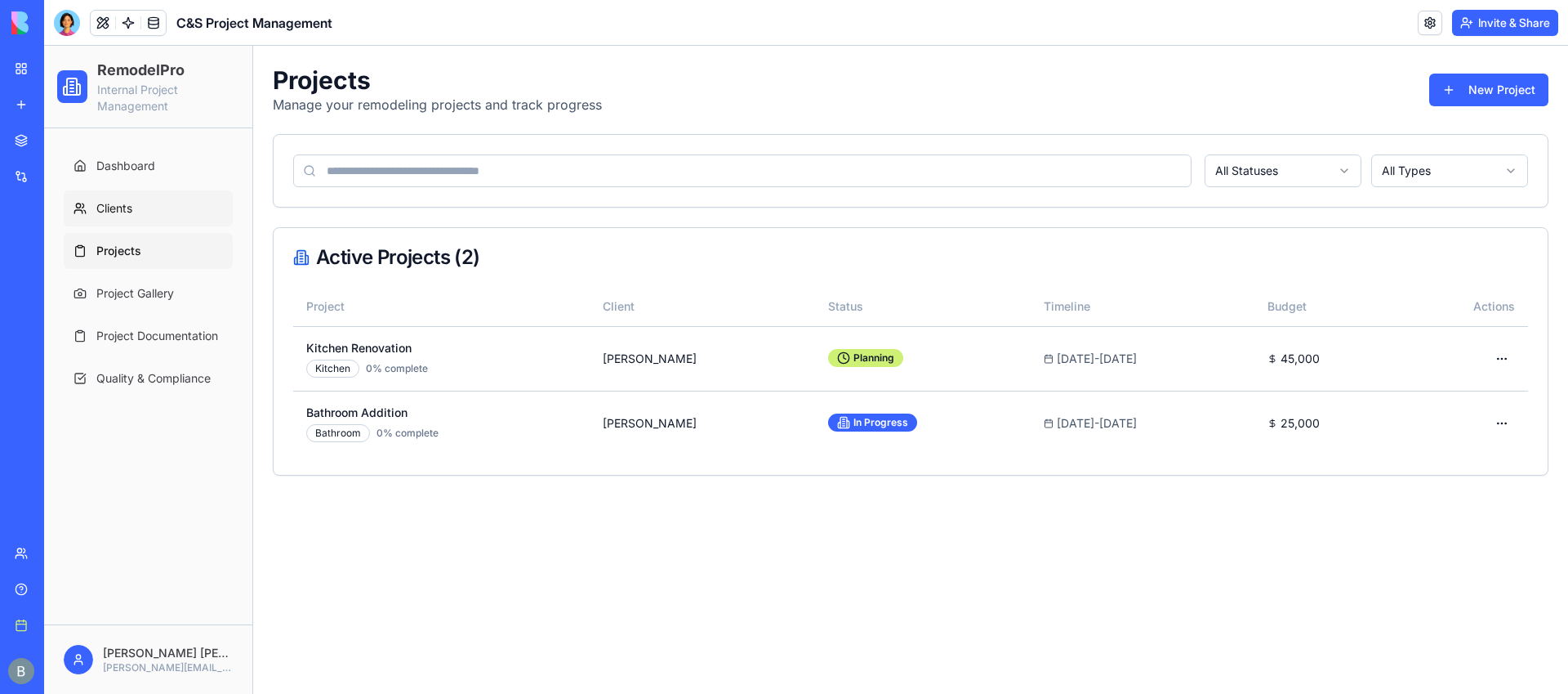
click at [131, 205] on span "Clients" at bounding box center [114, 208] width 36 height 16
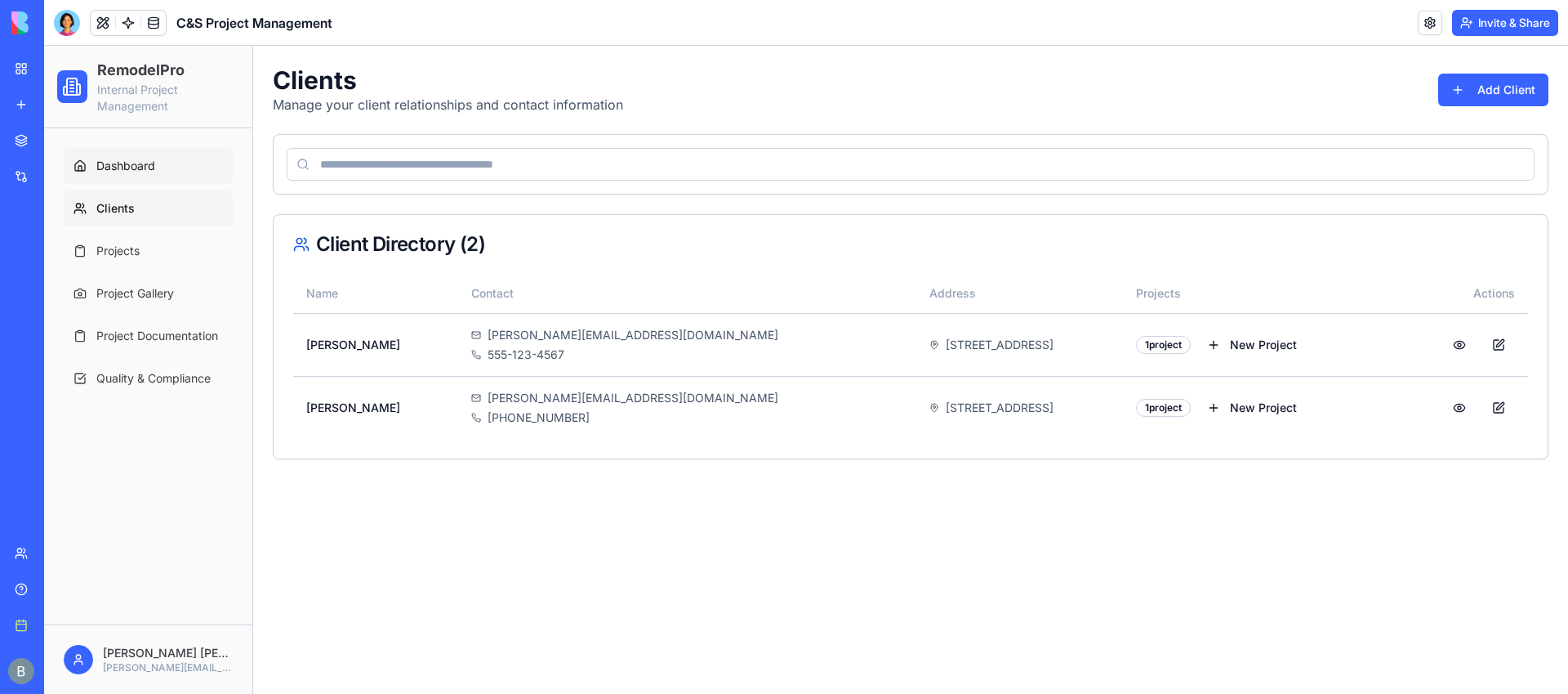
click at [131, 177] on link "Dashboard" at bounding box center [148, 166] width 169 height 36
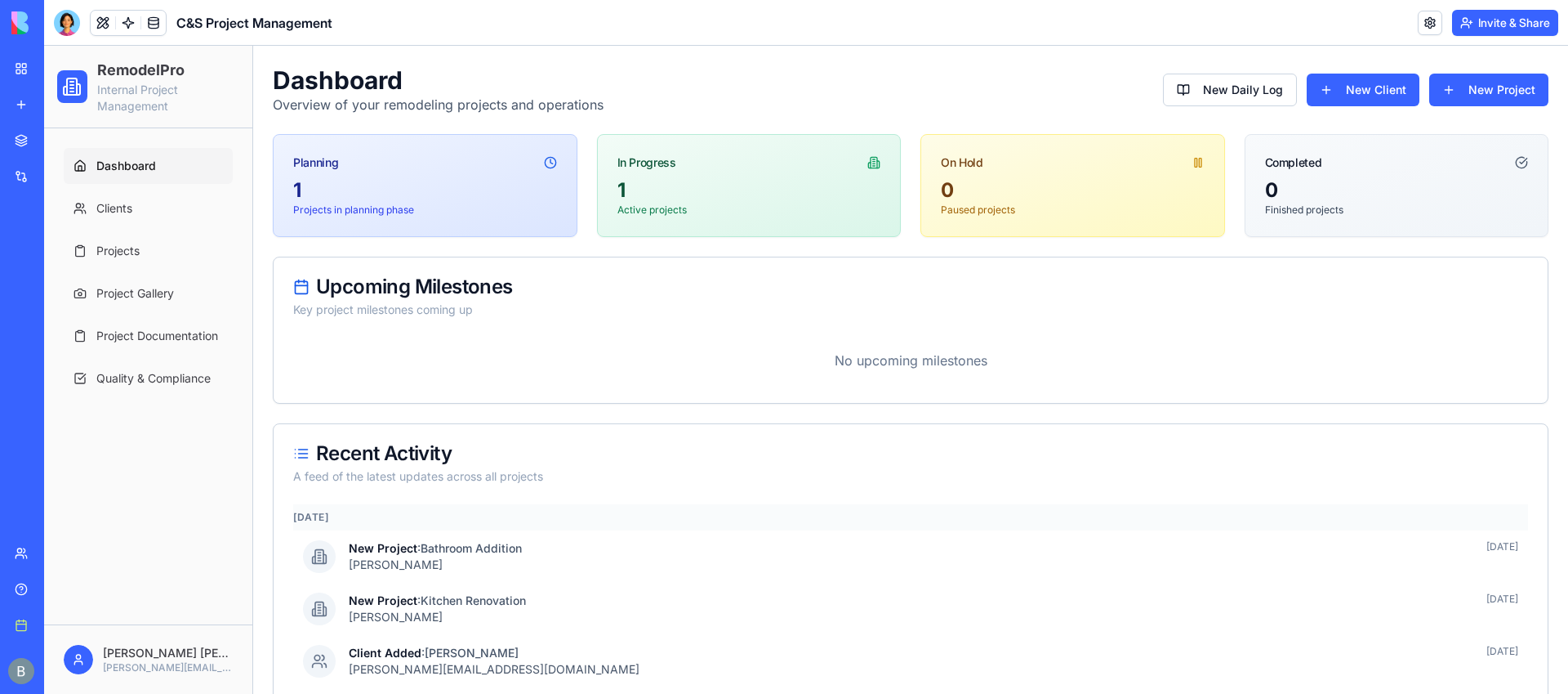
click at [61, 69] on div "My workspace" at bounding box center [49, 69] width 21 height 16
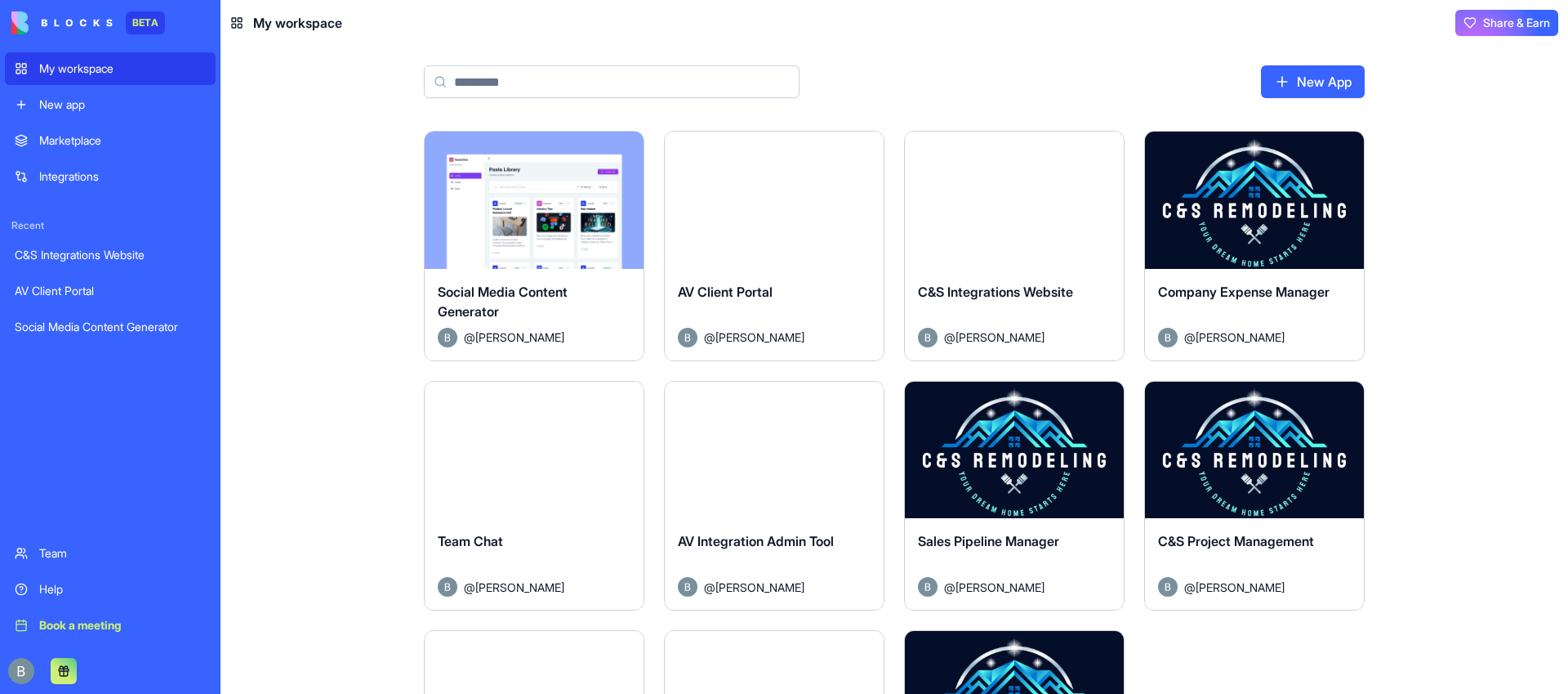
click at [1011, 213] on button "Launch" at bounding box center [1014, 200] width 123 height 33
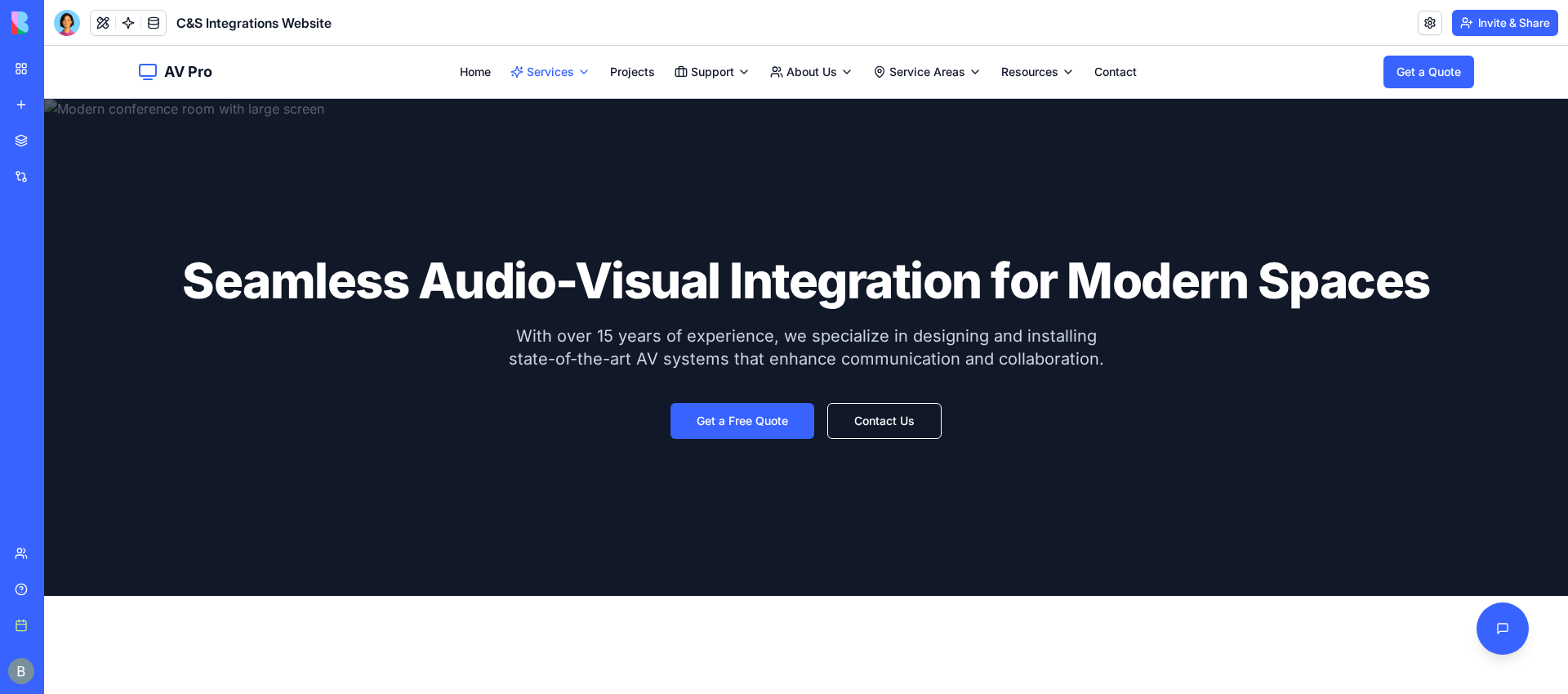
click at [713, 96] on link "Residential" at bounding box center [726, 100] width 96 height 26
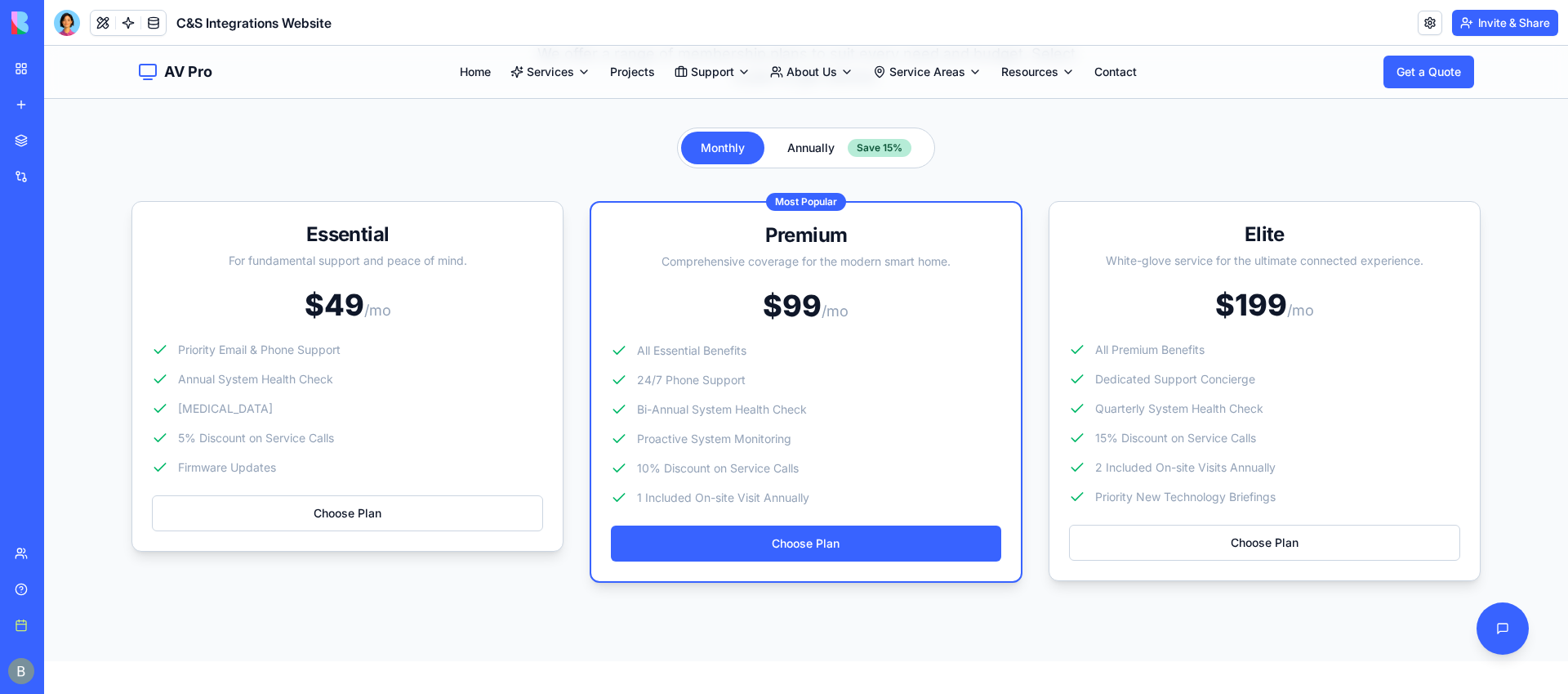
scroll to position [626, 0]
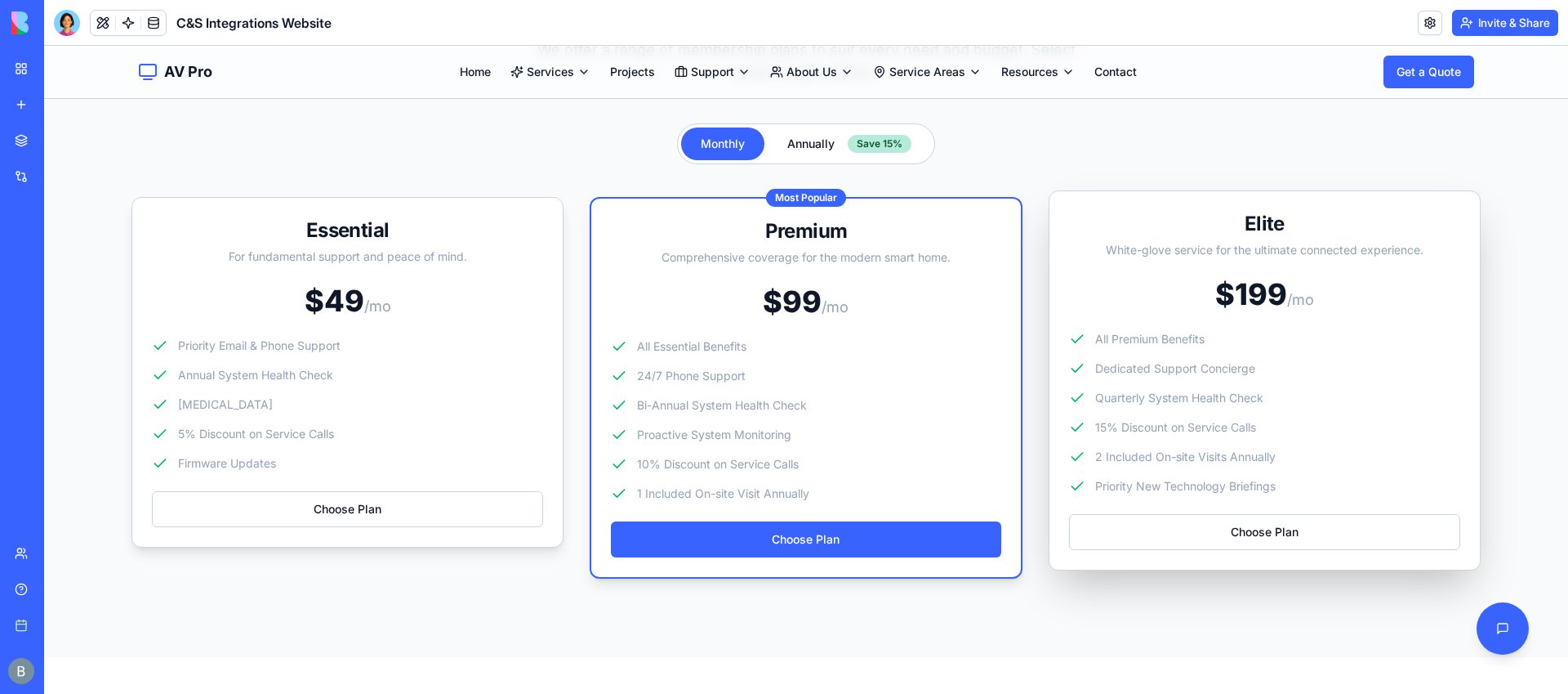
click at [1258, 327] on div "$ 199 /mo All Premium Benefits Dedicated Support Concierge Quarterly System Hea…" at bounding box center [1265, 396] width 430 height 236
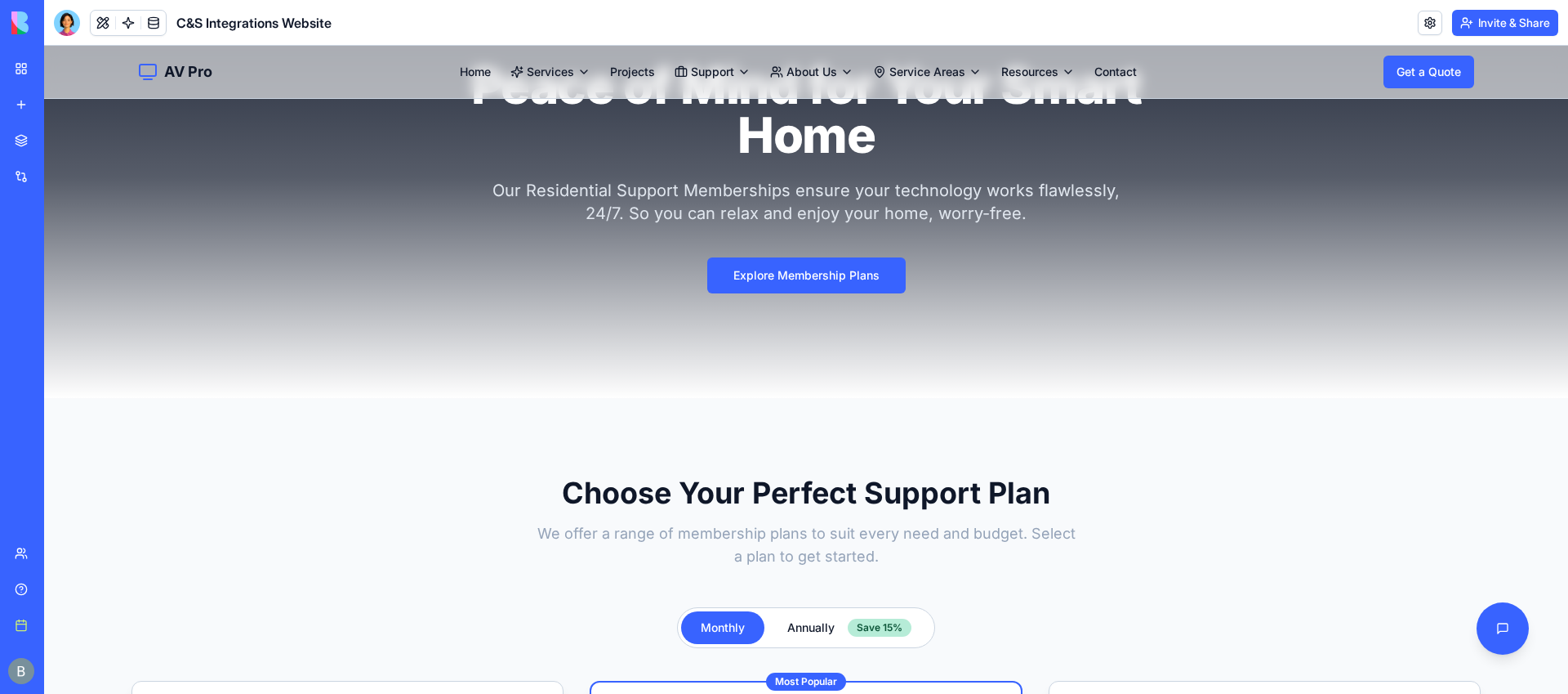
scroll to position [123, 0]
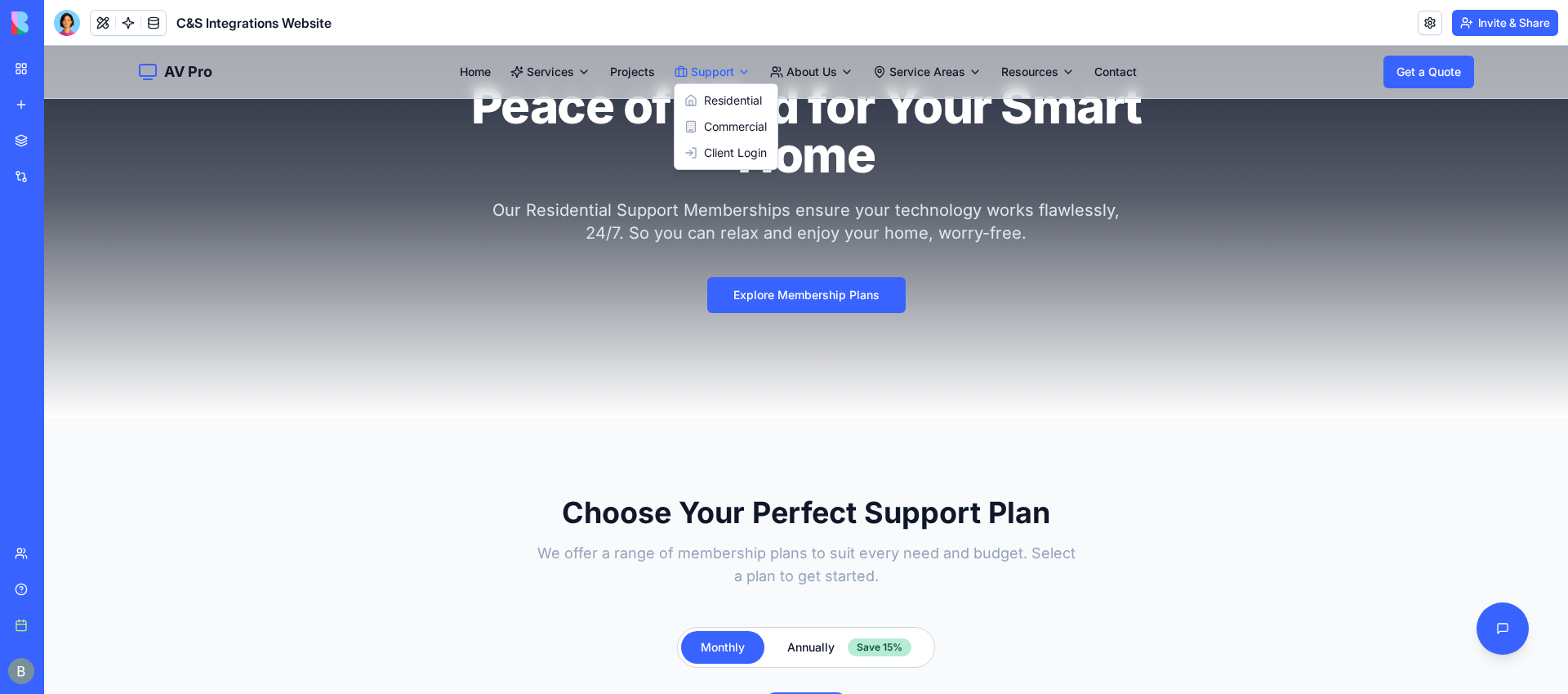
click at [719, 153] on link "Client Login" at bounding box center [726, 153] width 96 height 26
click at [44, 69] on div "My workspace" at bounding box center [49, 69] width 21 height 16
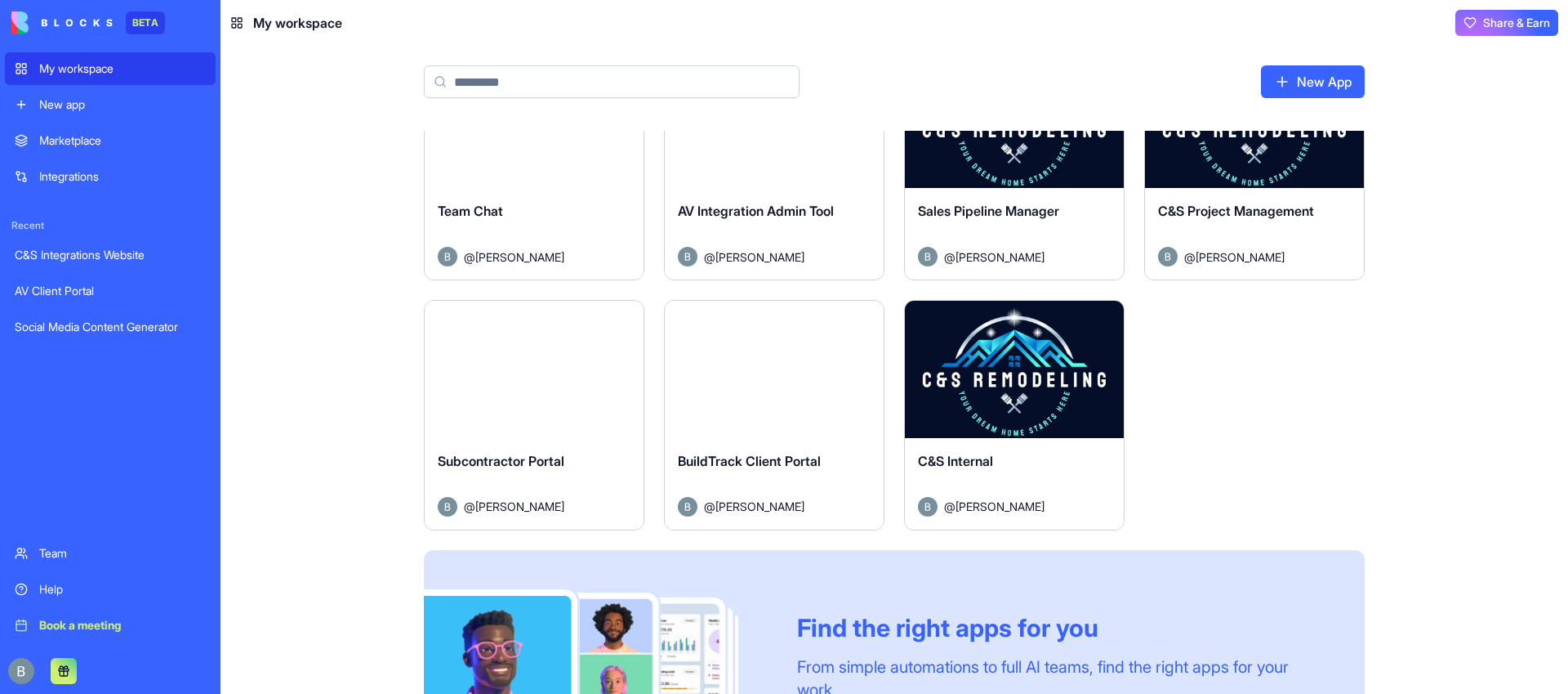
scroll to position [284, 0]
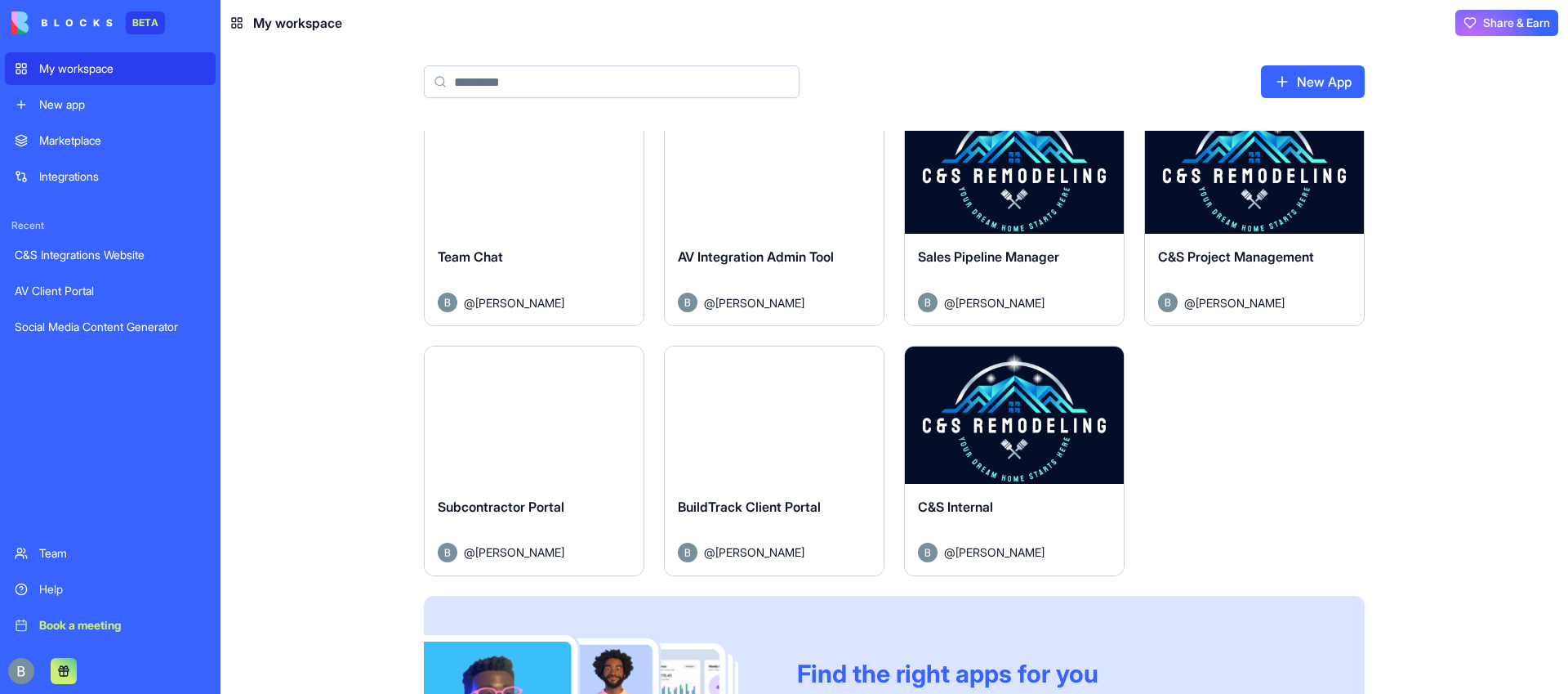
click at [1027, 174] on button "Launch" at bounding box center [1014, 165] width 123 height 33
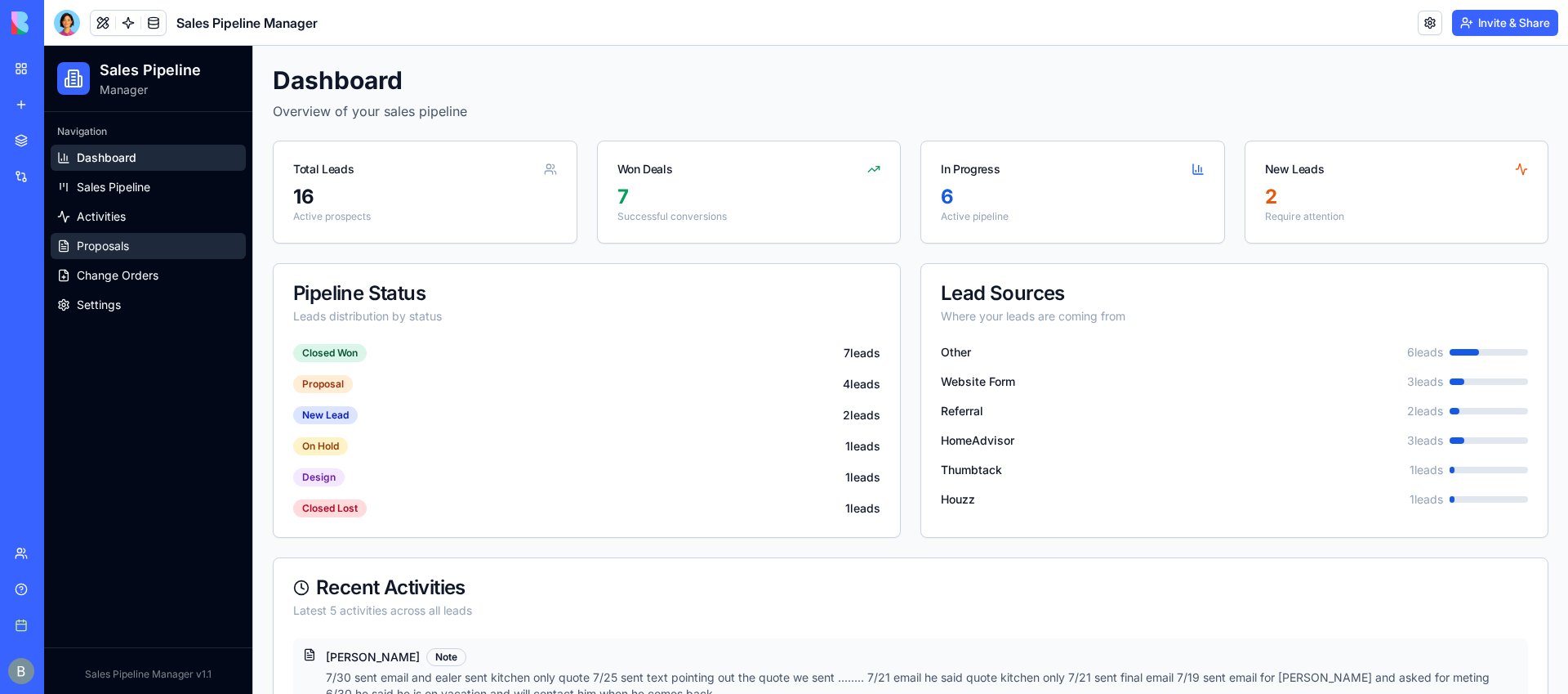
click at [155, 243] on link "Proposals" at bounding box center [148, 245] width 195 height 26
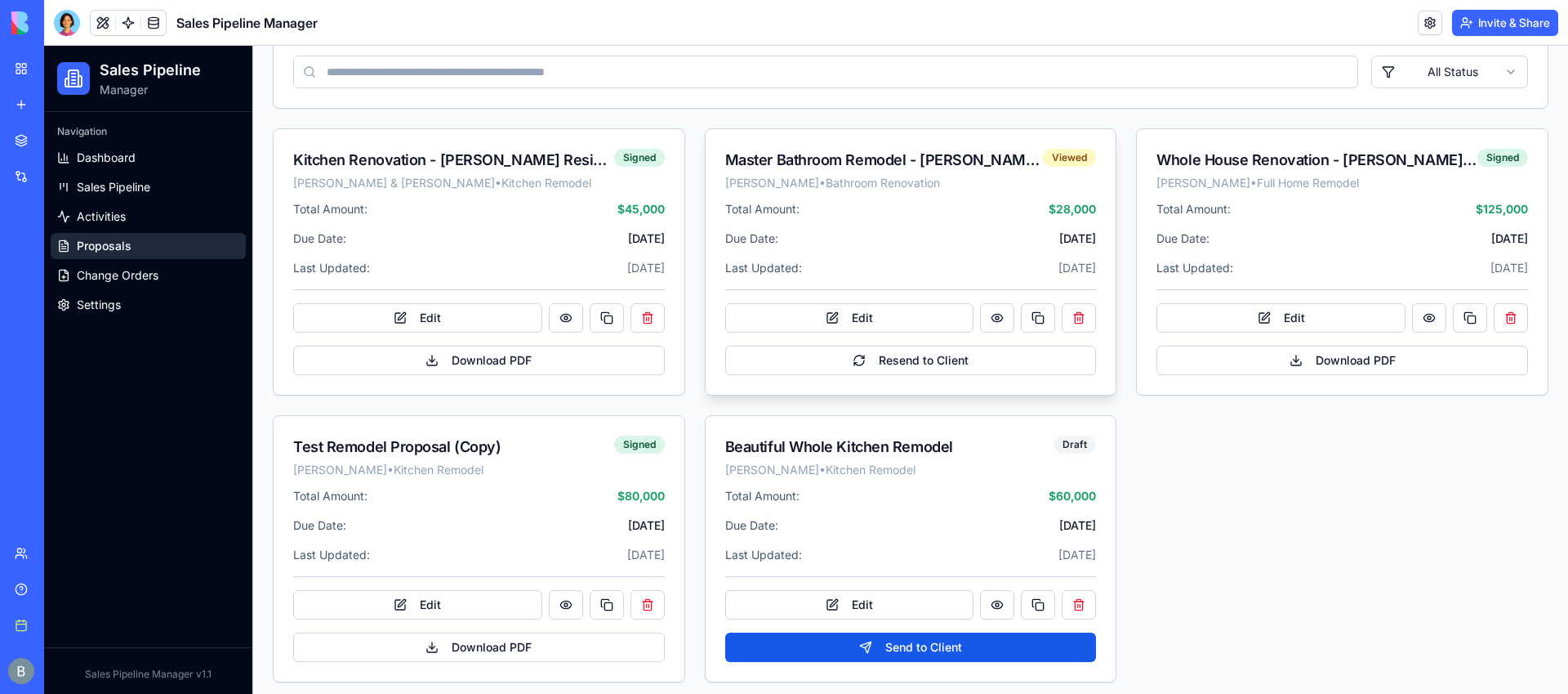
scroll to position [233, 0]
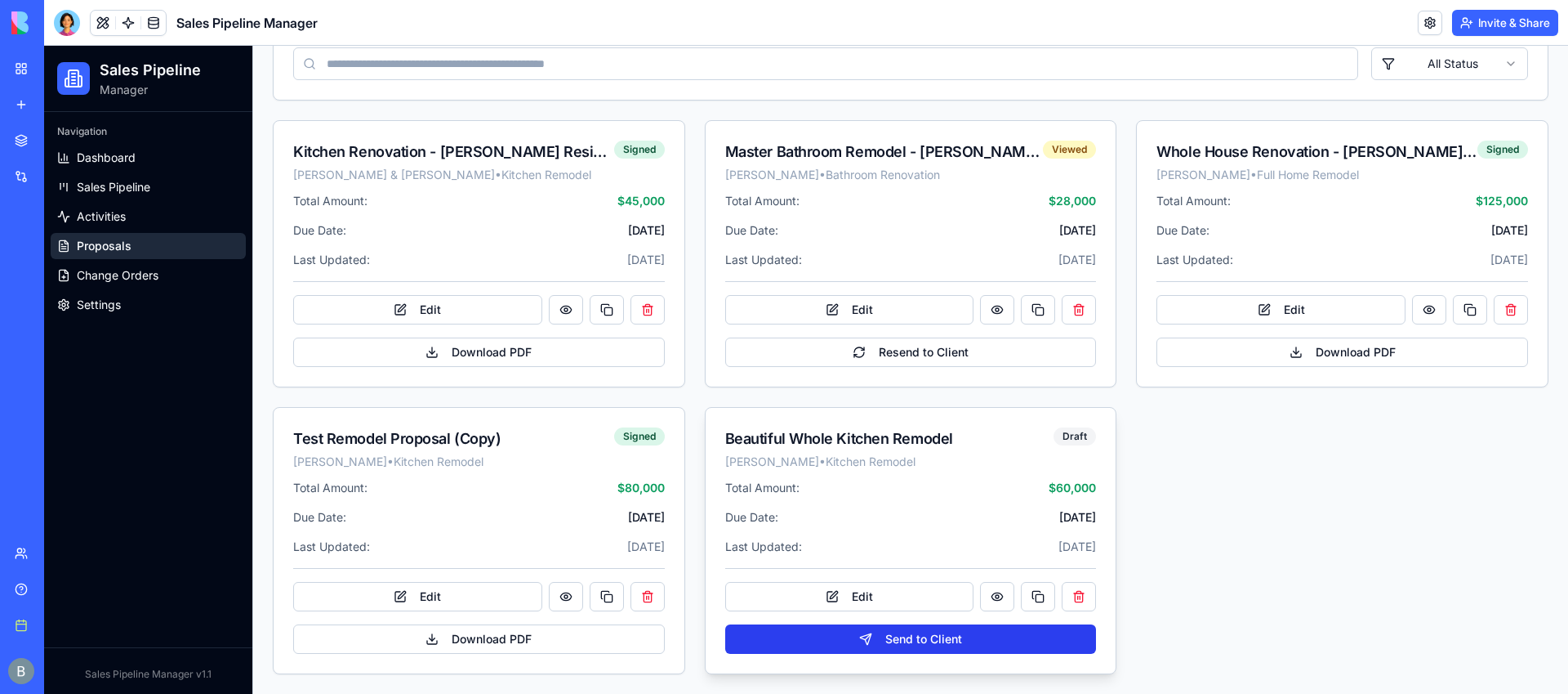
click at [913, 639] on button "Send to Client" at bounding box center [911, 639] width 371 height 29
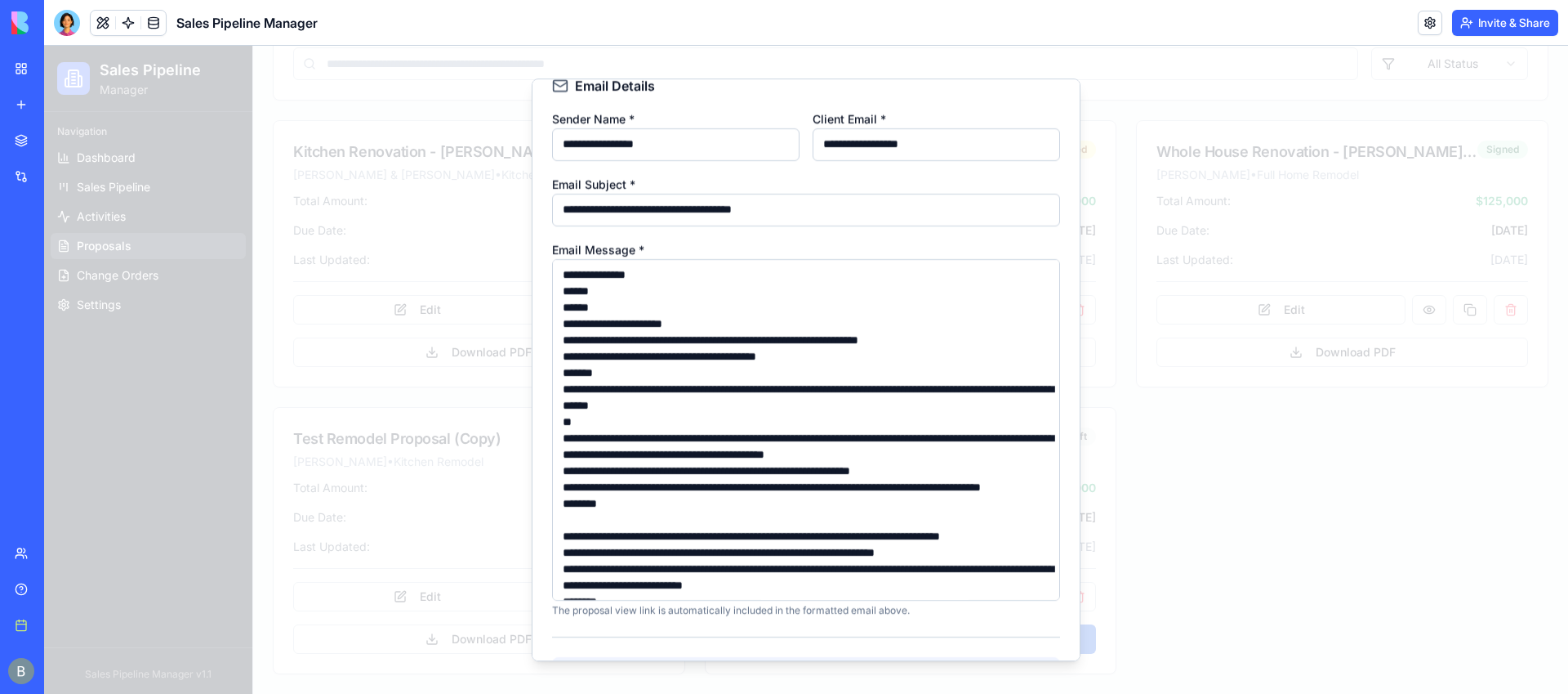
scroll to position [0, 0]
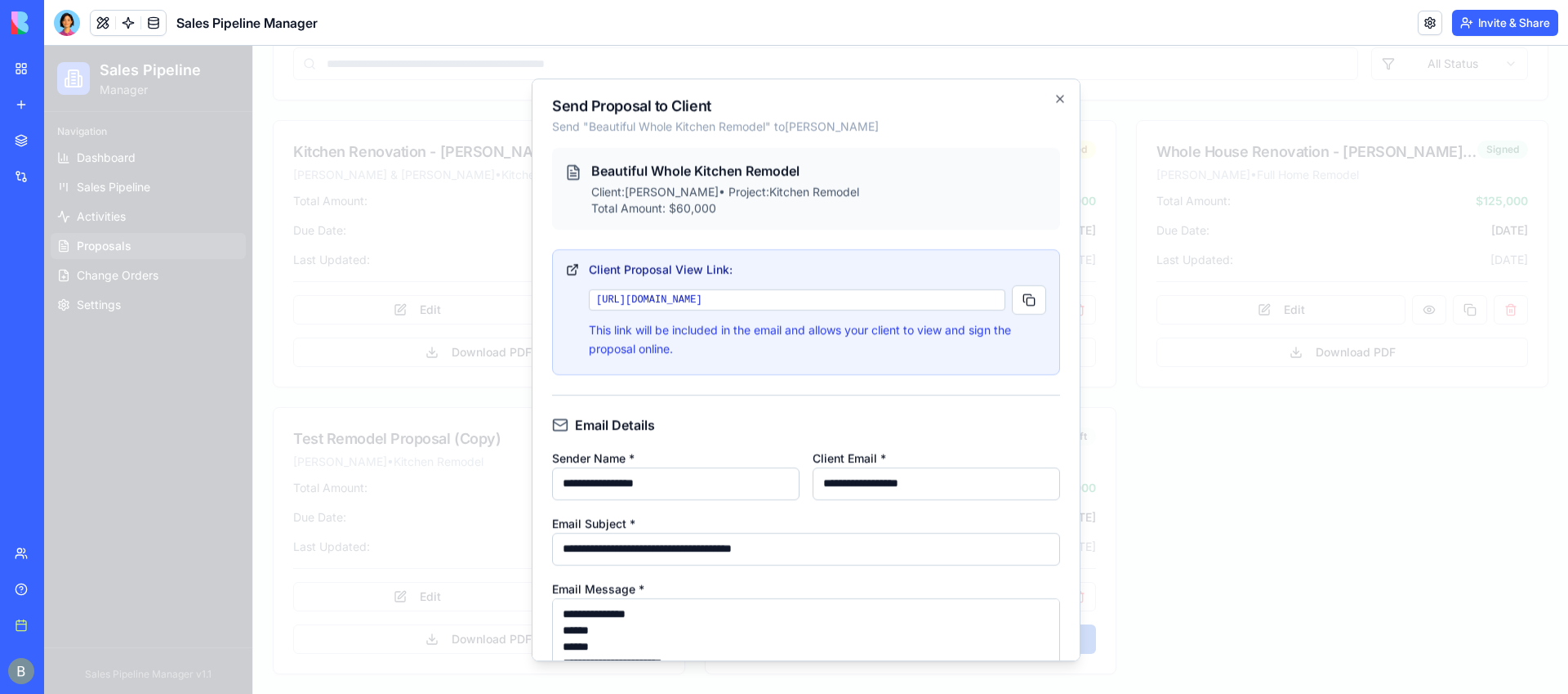
drag, startPoint x: 877, startPoint y: 292, endPoint x: 877, endPoint y: 312, distance: 20.0
click at [877, 311] on code "https://68978ce420ac035bf8f41e01.blocks-app.diy/689a3673d6e93fe054f949bf?id=574…" at bounding box center [797, 299] width 417 height 21
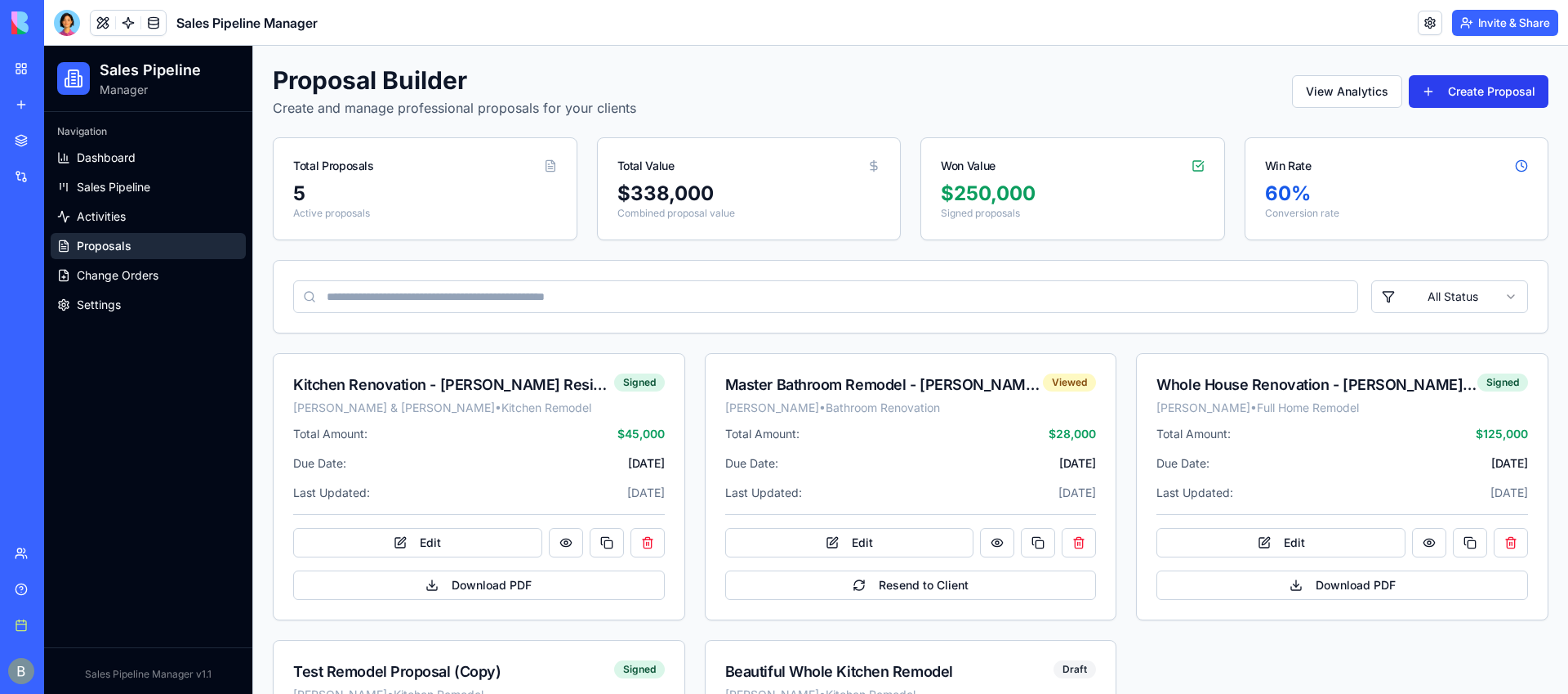
click at [1444, 92] on button "Create Proposal" at bounding box center [1479, 92] width 140 height 33
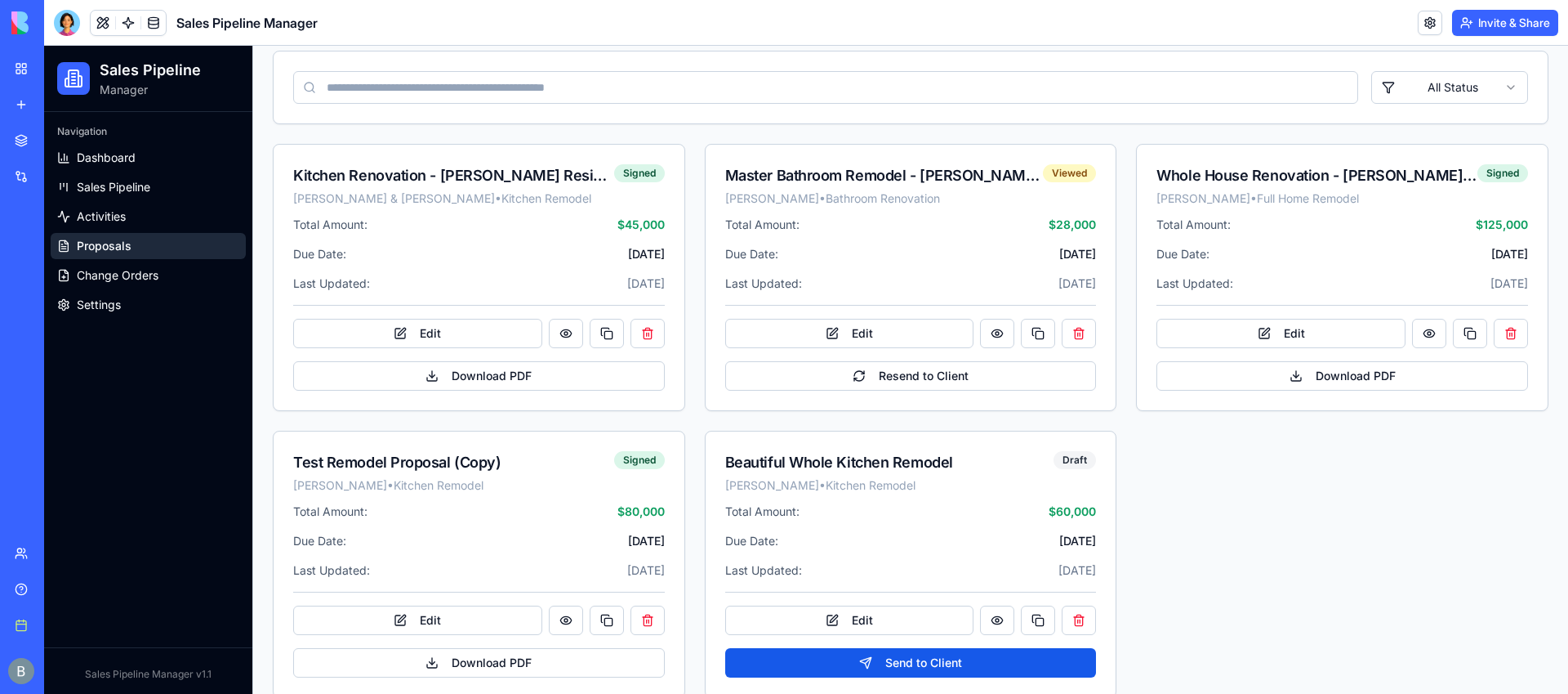
scroll to position [233, 0]
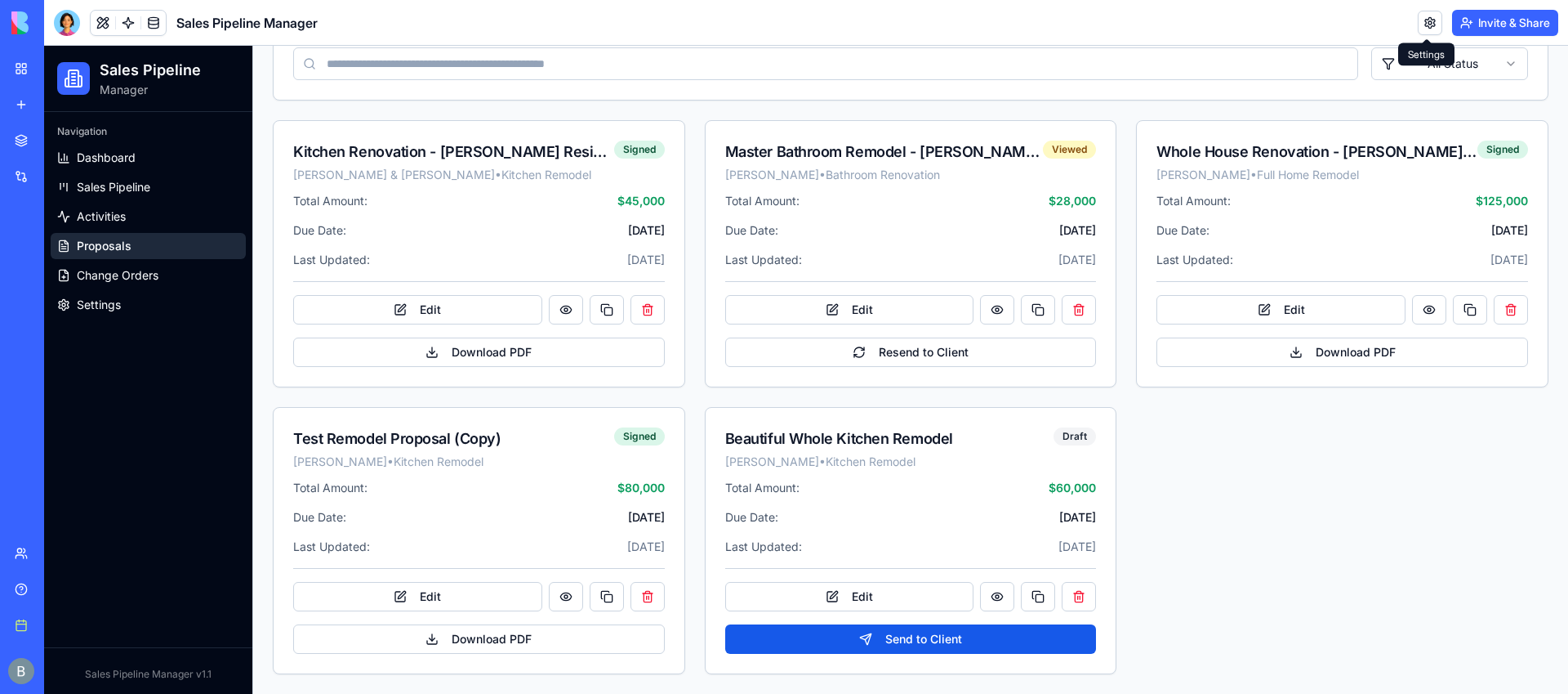
click at [1430, 28] on link at bounding box center [1430, 23] width 25 height 25
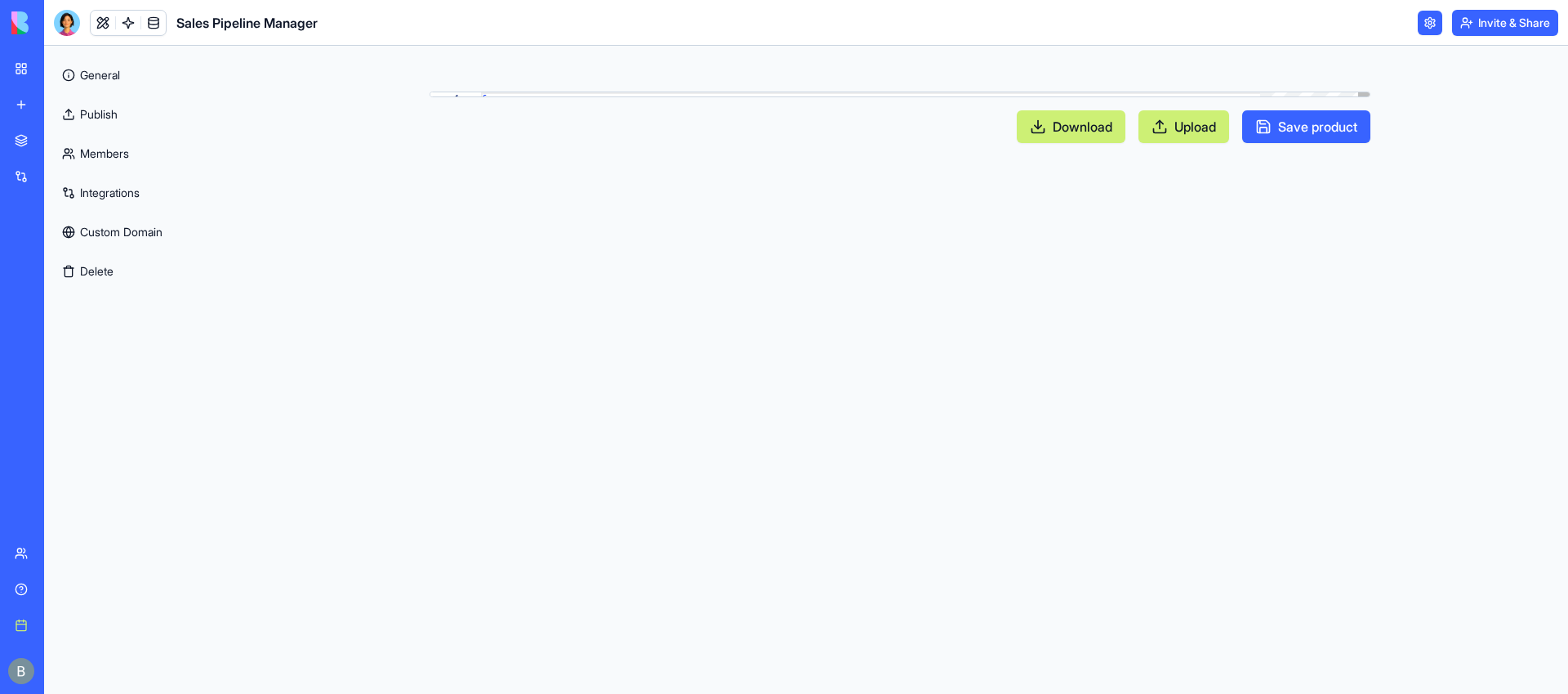
scroll to position [103, 0]
click at [1045, 132] on button "Download" at bounding box center [1071, 126] width 109 height 33
click at [577, 192] on main "**********" at bounding box center [901, 369] width 1336 height 648
